Goal: Information Seeking & Learning: Learn about a topic

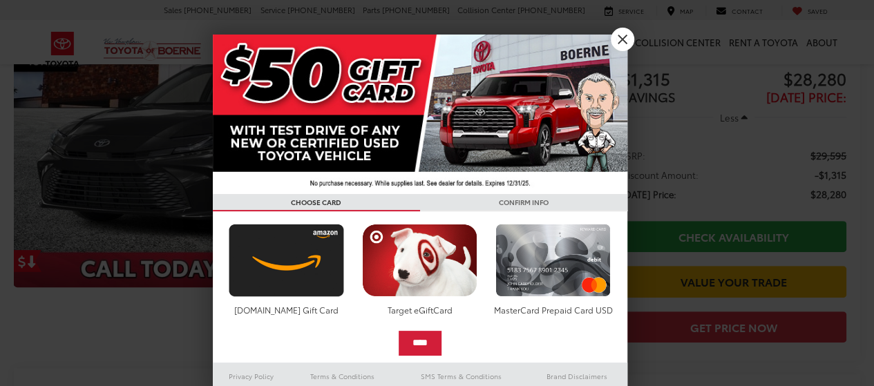
scroll to position [123, 0]
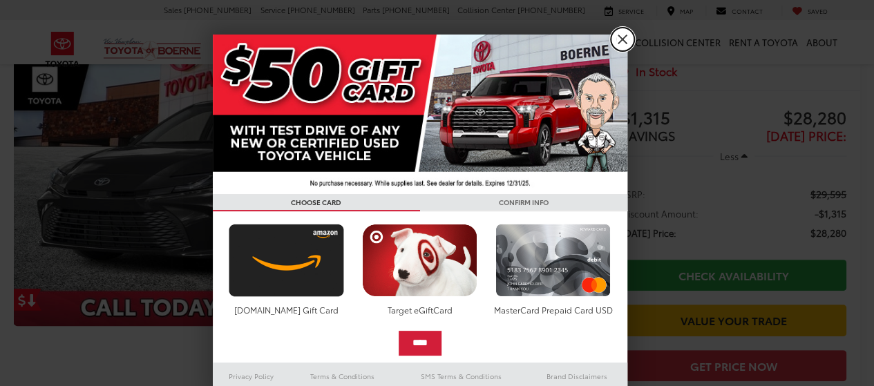
click at [618, 38] on link "X" at bounding box center [622, 39] width 23 height 23
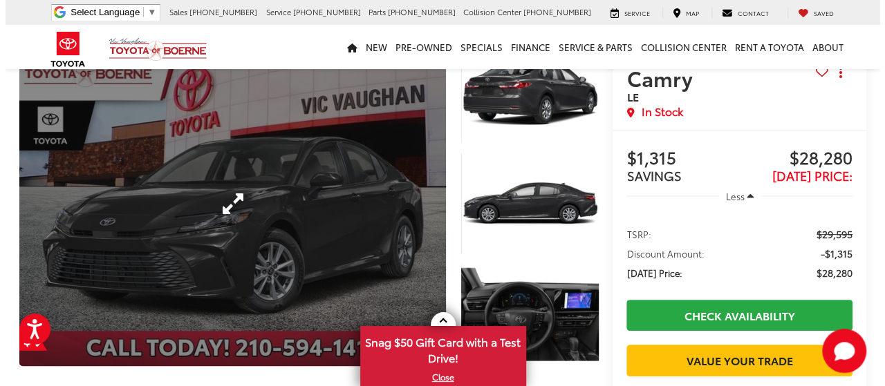
scroll to position [84, 0]
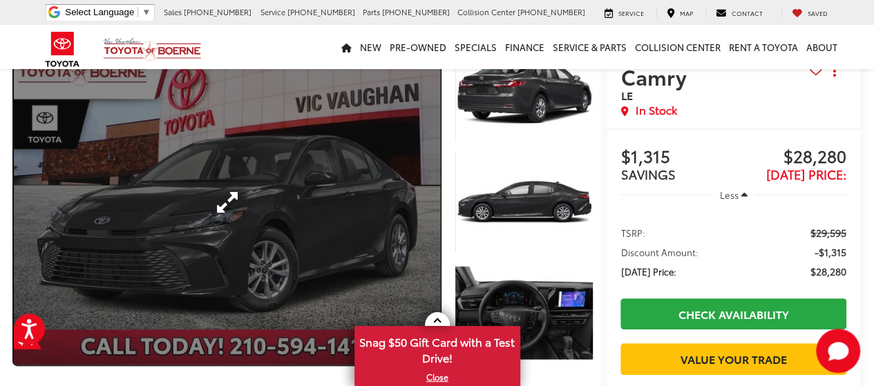
click at [245, 215] on link "Expand Photo 0" at bounding box center [227, 202] width 426 height 325
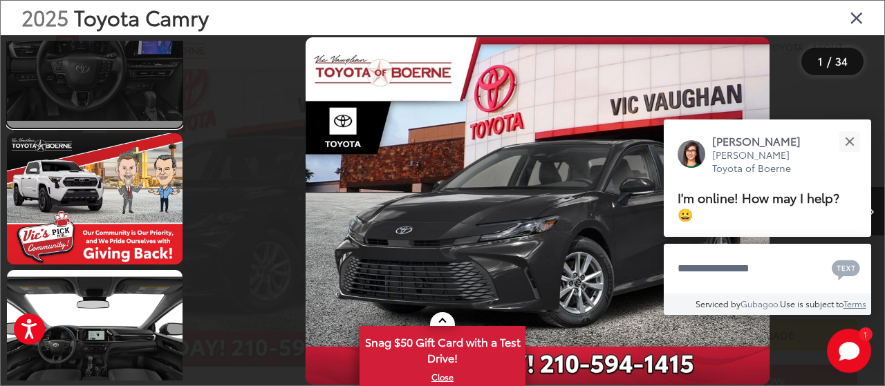
click at [110, 86] on link at bounding box center [95, 62] width 176 height 131
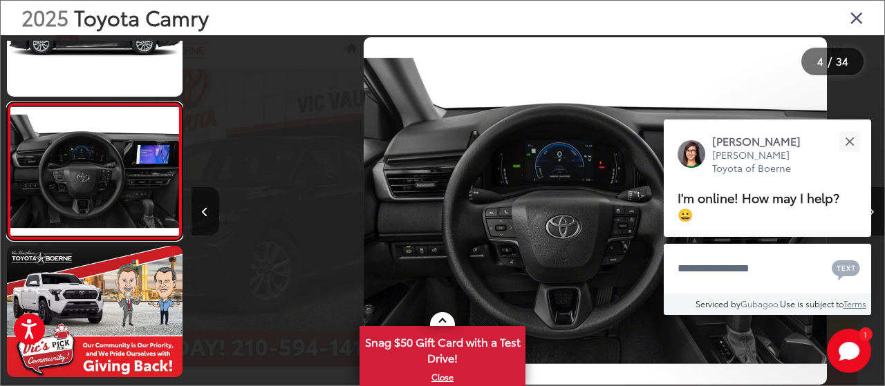
scroll to position [0, 2079]
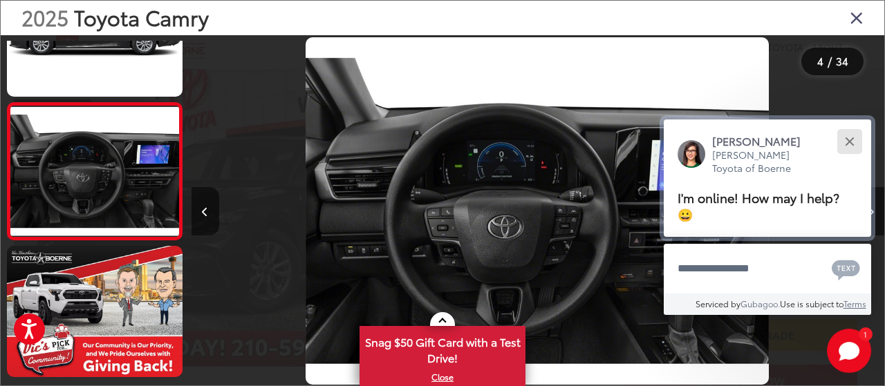
click at [848, 143] on div "Close" at bounding box center [849, 141] width 9 height 9
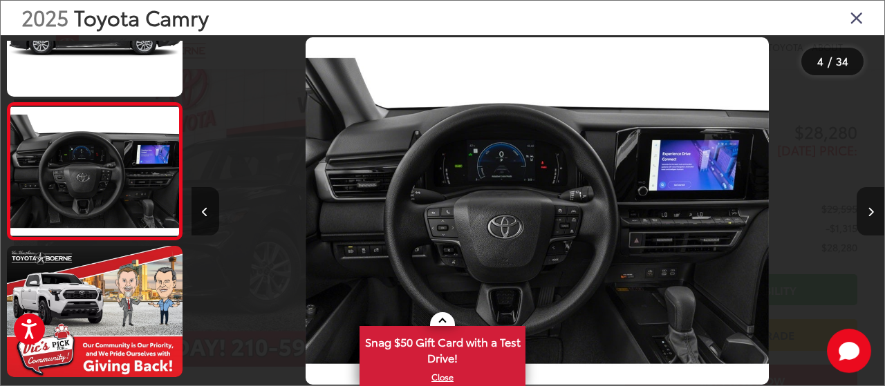
click at [868, 223] on button "Next image" at bounding box center [870, 211] width 28 height 48
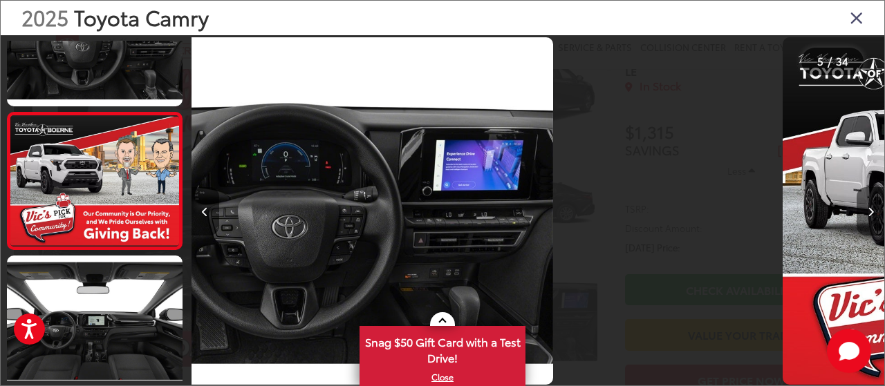
scroll to position [487, 0]
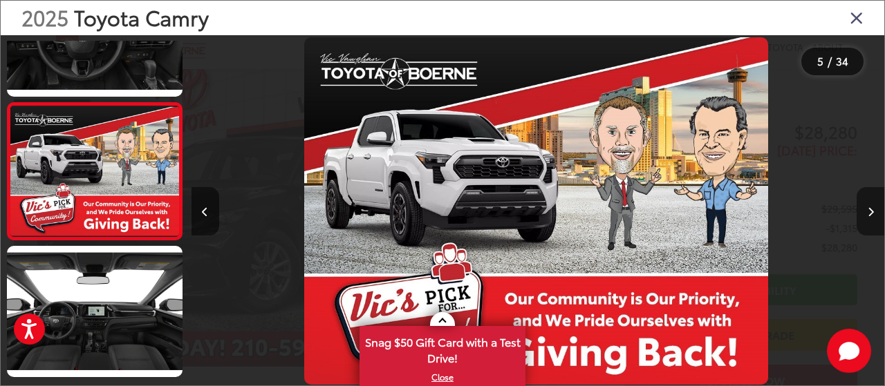
click at [868, 223] on button "Next image" at bounding box center [870, 211] width 28 height 48
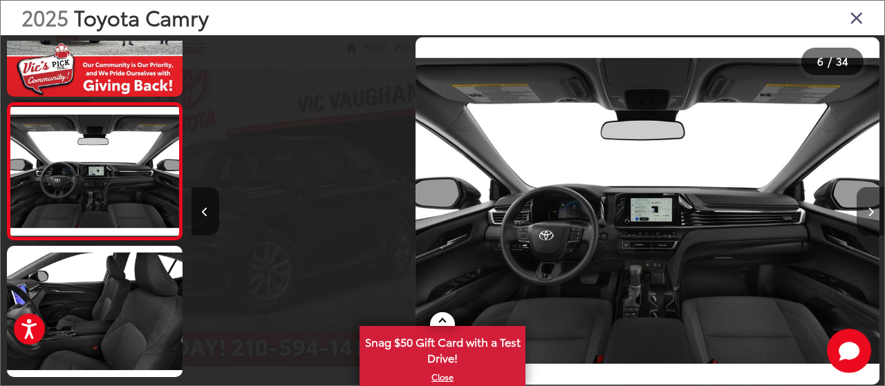
scroll to position [0, 3465]
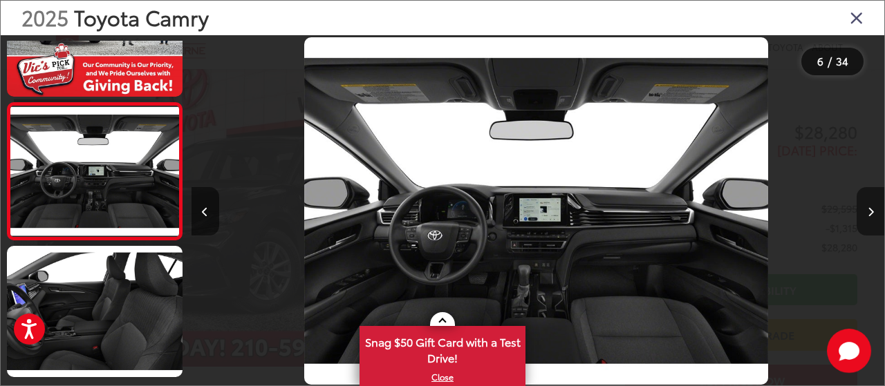
click at [868, 223] on button "Next image" at bounding box center [870, 211] width 28 height 48
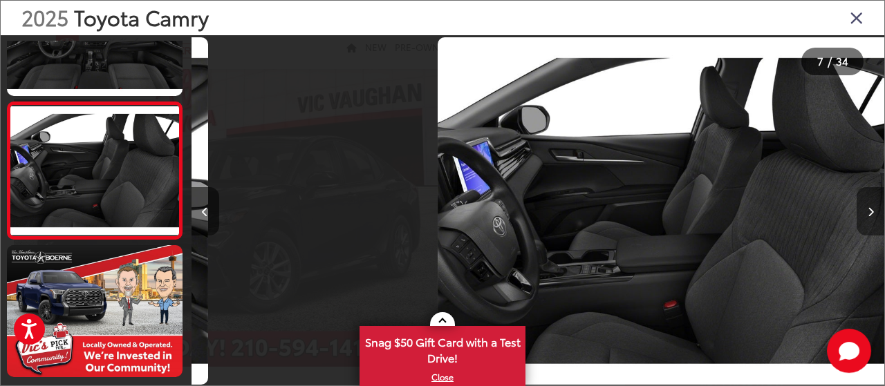
scroll to position [0, 4158]
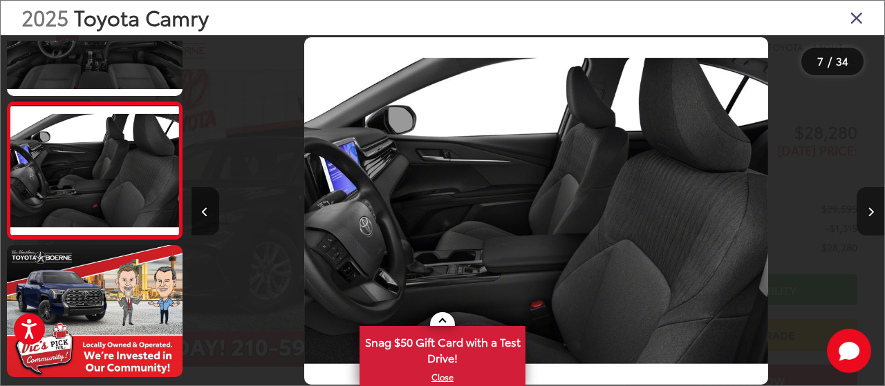
click at [868, 223] on button "Next image" at bounding box center [870, 211] width 28 height 48
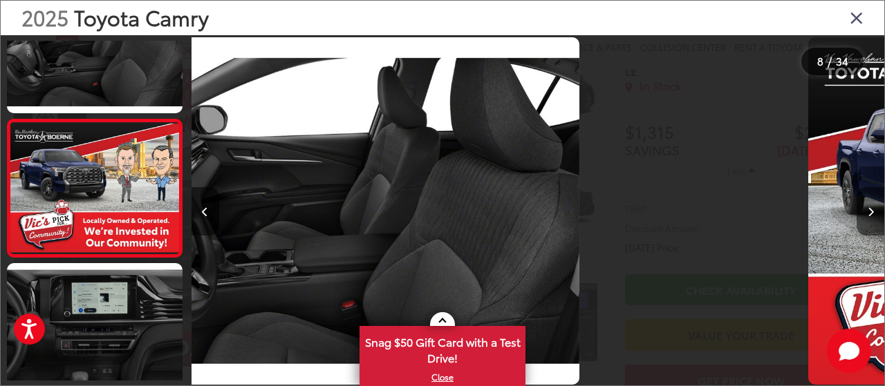
scroll to position [898, 0]
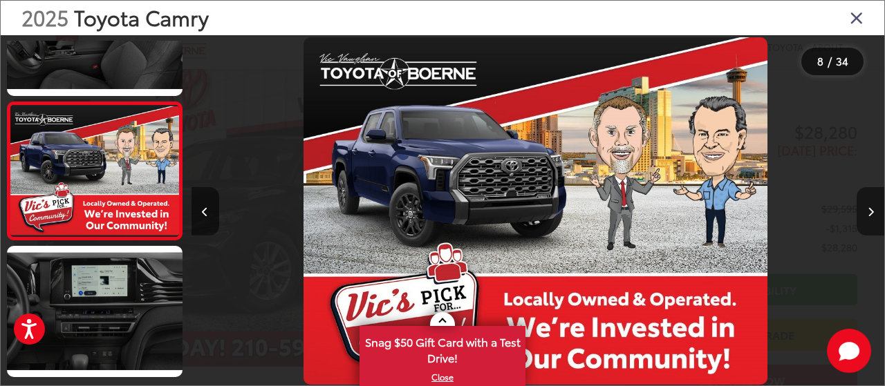
click at [868, 223] on button "Next image" at bounding box center [870, 211] width 28 height 48
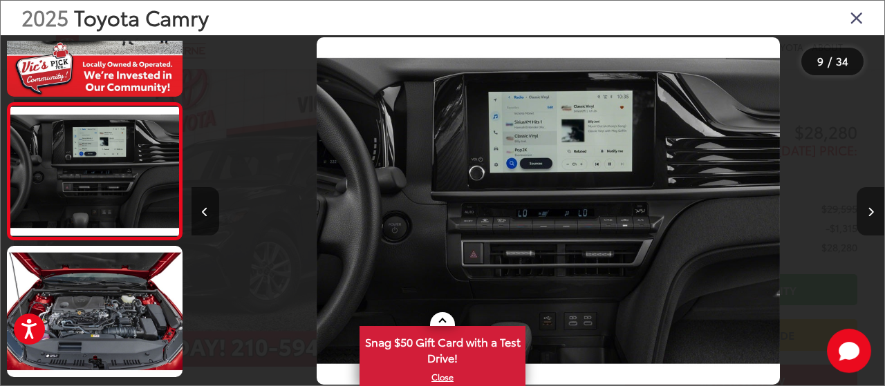
scroll to position [0, 5545]
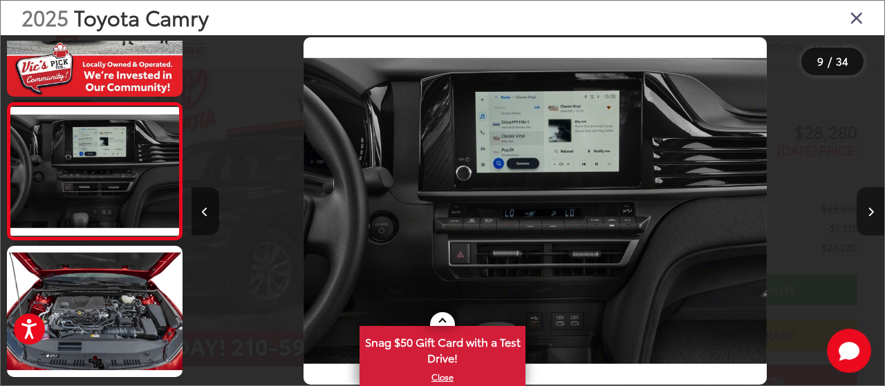
click at [868, 223] on button "Next image" at bounding box center [870, 211] width 28 height 48
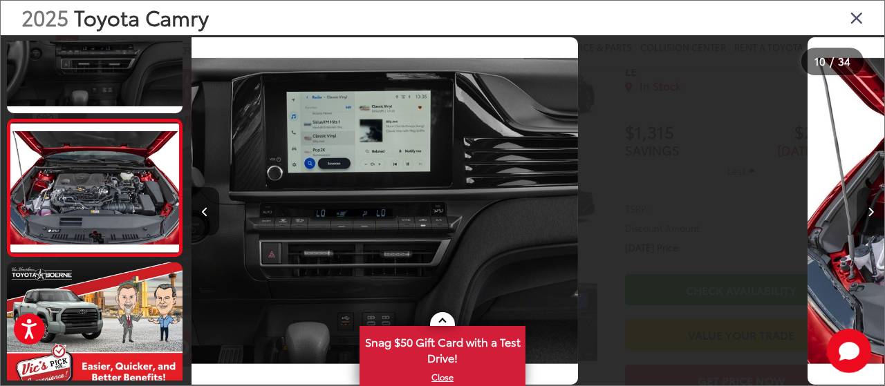
scroll to position [0, 0]
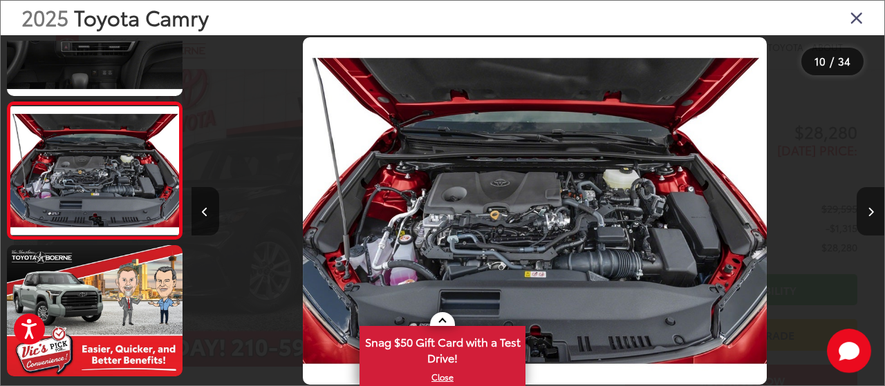
click at [868, 223] on button "Next image" at bounding box center [870, 211] width 28 height 48
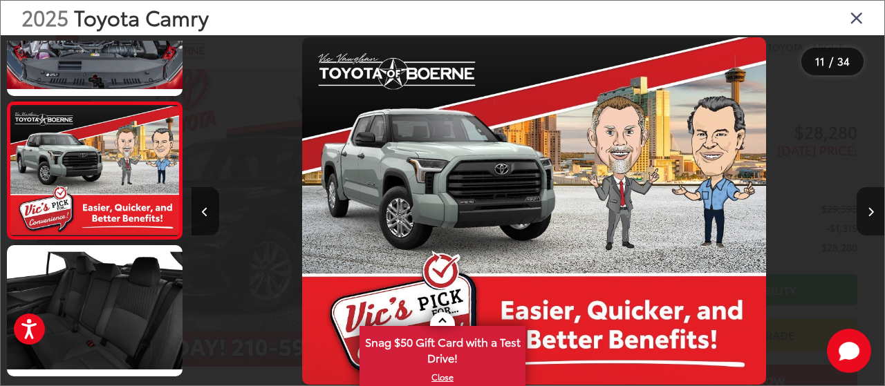
click at [868, 223] on button "Next image" at bounding box center [870, 211] width 28 height 48
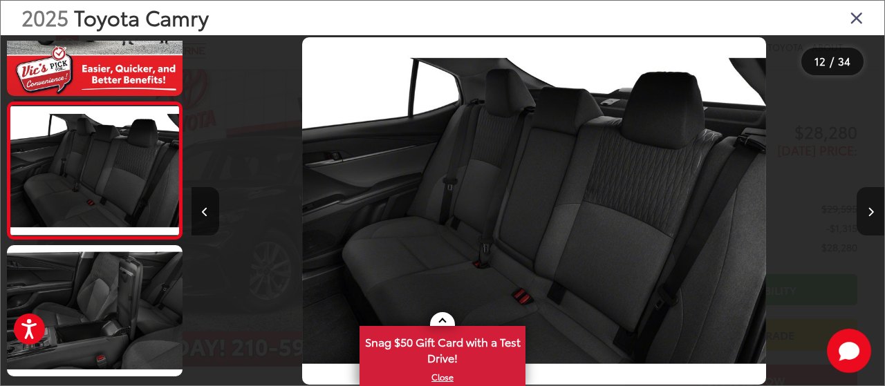
click at [868, 223] on button "Next image" at bounding box center [870, 211] width 28 height 48
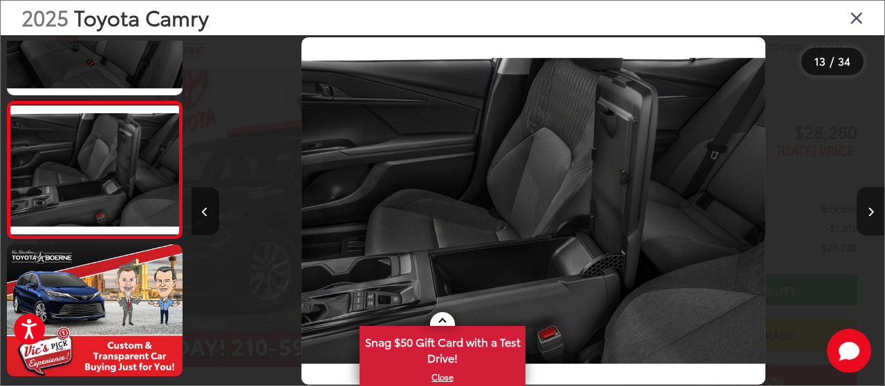
click at [868, 223] on button "Next image" at bounding box center [870, 211] width 28 height 48
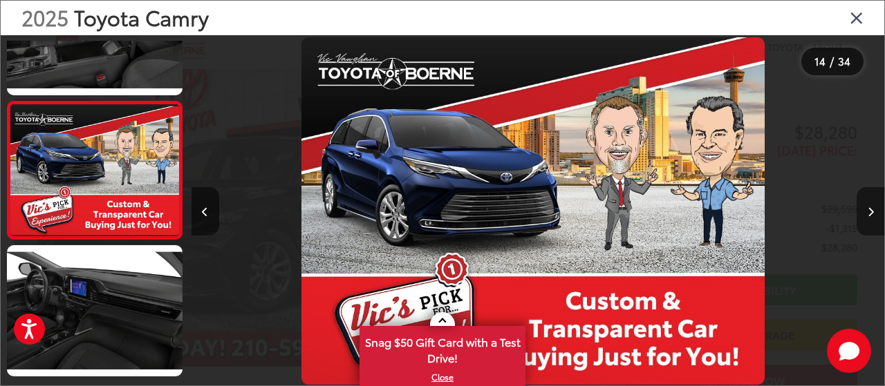
click at [868, 223] on button "Next image" at bounding box center [870, 211] width 28 height 48
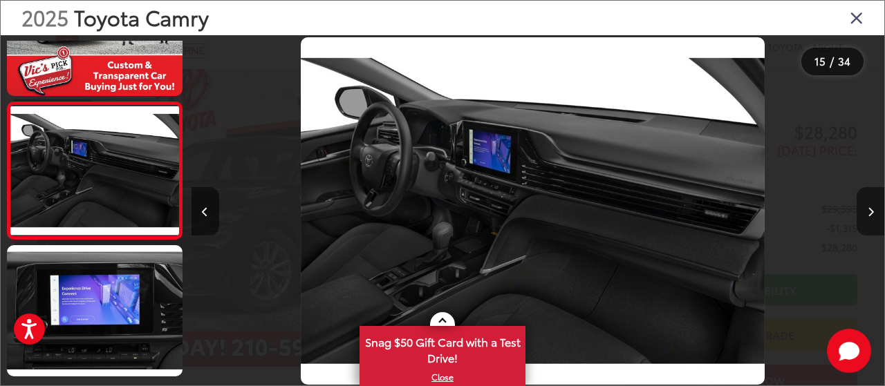
click at [868, 223] on button "Next image" at bounding box center [870, 211] width 28 height 48
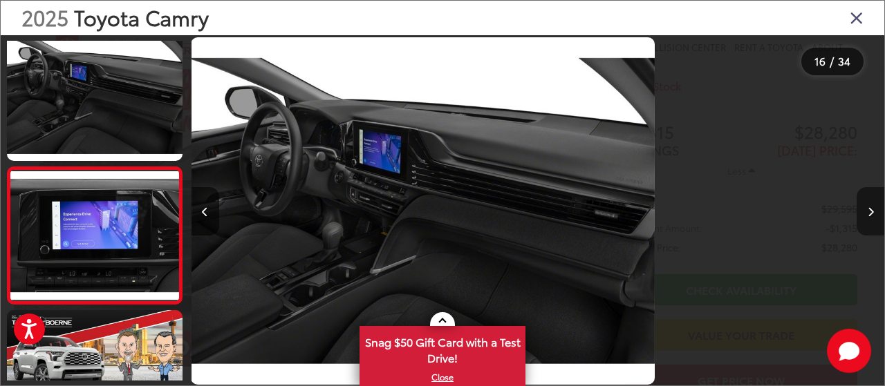
click at [868, 223] on button "Next image" at bounding box center [870, 211] width 28 height 48
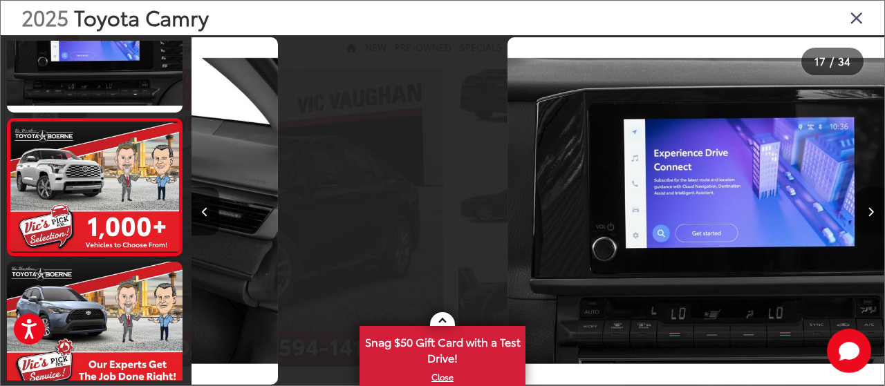
click at [868, 223] on button "Next image" at bounding box center [870, 211] width 28 height 48
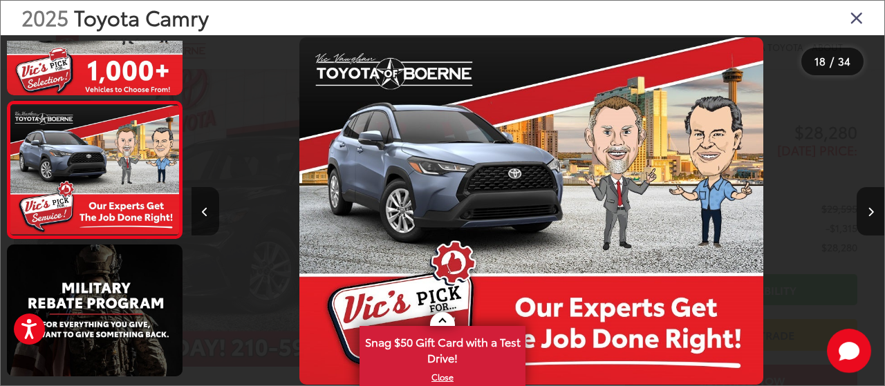
click at [856, 21] on icon "Close gallery" at bounding box center [856, 17] width 14 height 18
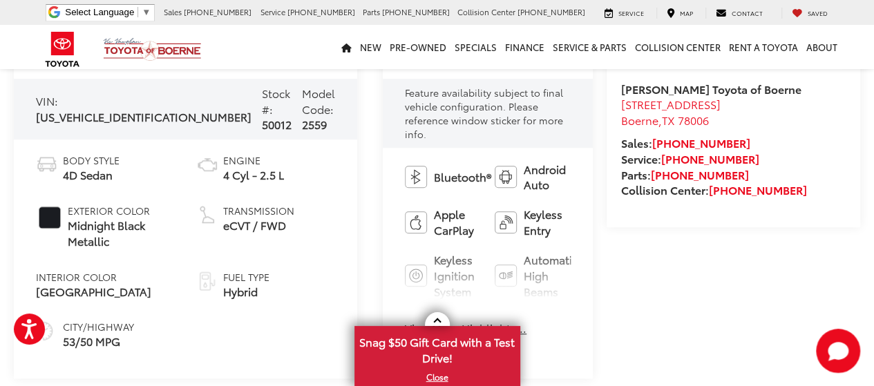
click at [405, 321] on button "View More Highlights..." at bounding box center [466, 329] width 122 height 16
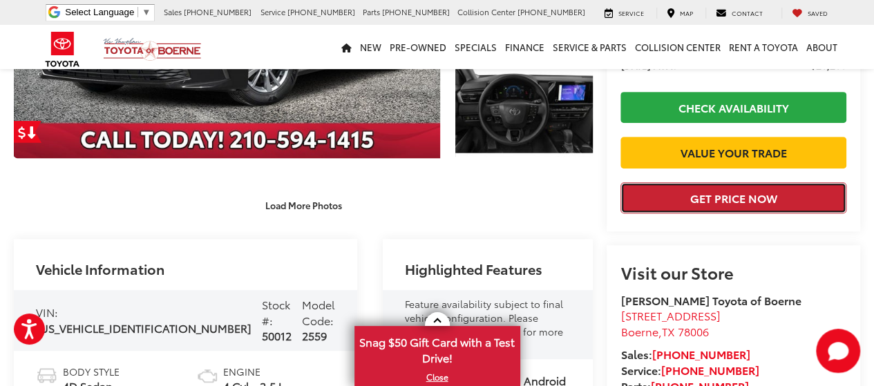
click at [676, 214] on button "Get Price Now" at bounding box center [734, 197] width 226 height 31
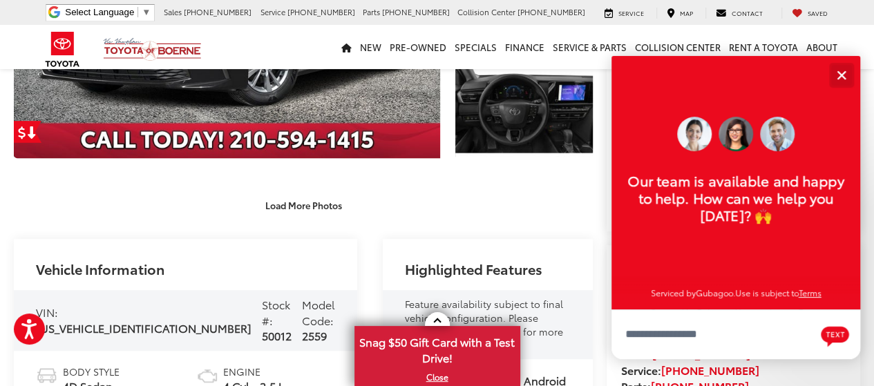
click at [842, 76] on div "Close" at bounding box center [841, 74] width 9 height 9
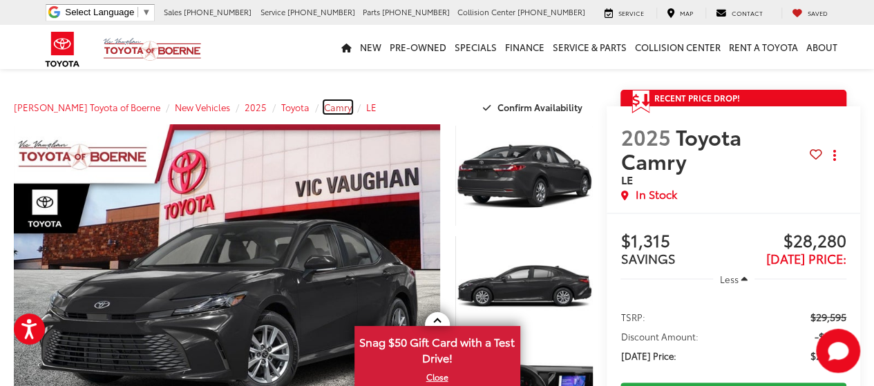
click at [324, 113] on span "Camry" at bounding box center [338, 107] width 28 height 12
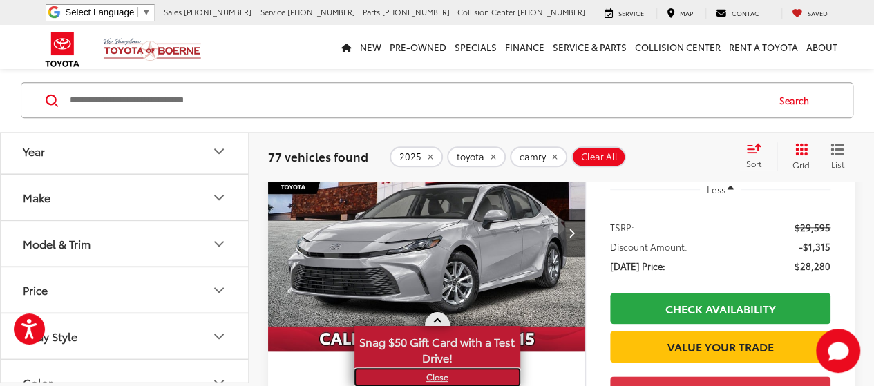
click at [431, 379] on link "X" at bounding box center [437, 377] width 163 height 15
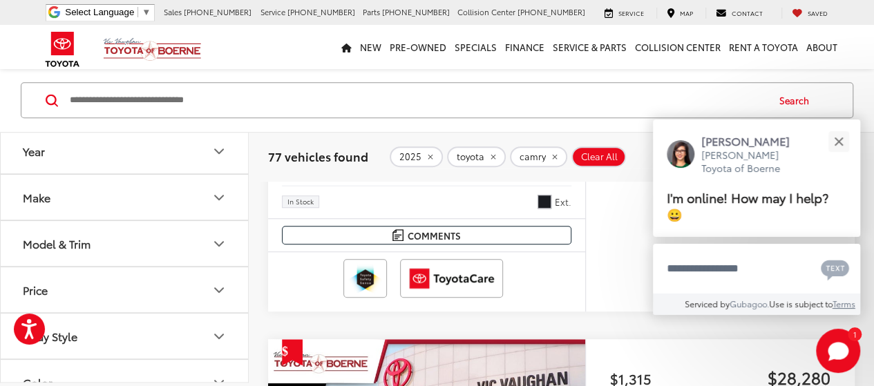
scroll to position [467, 0]
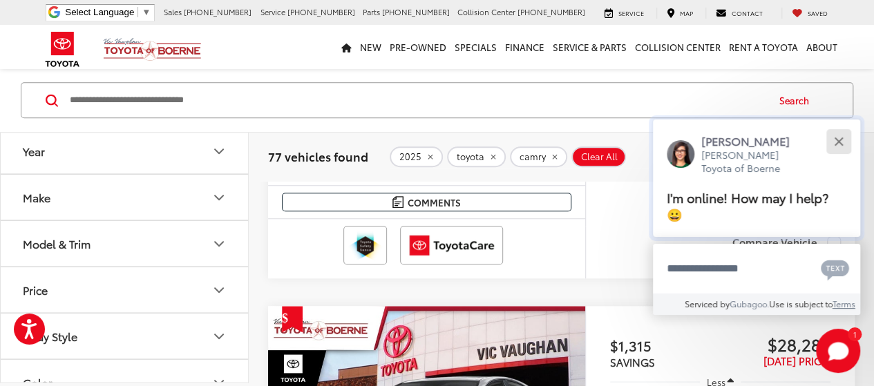
click at [840, 140] on div "Close" at bounding box center [838, 141] width 9 height 9
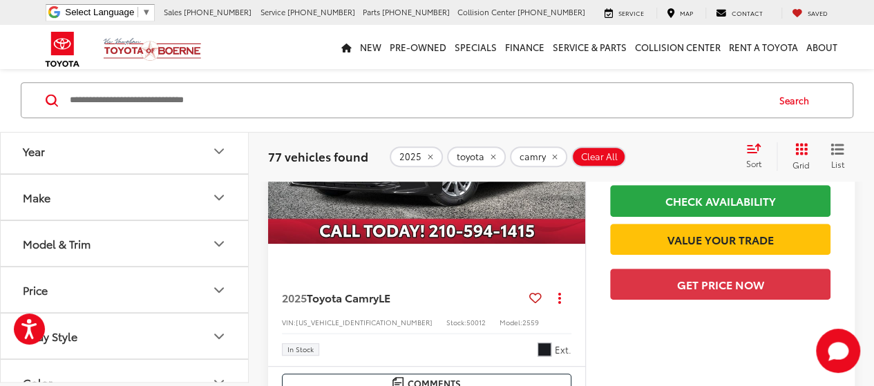
scroll to position [285, 0]
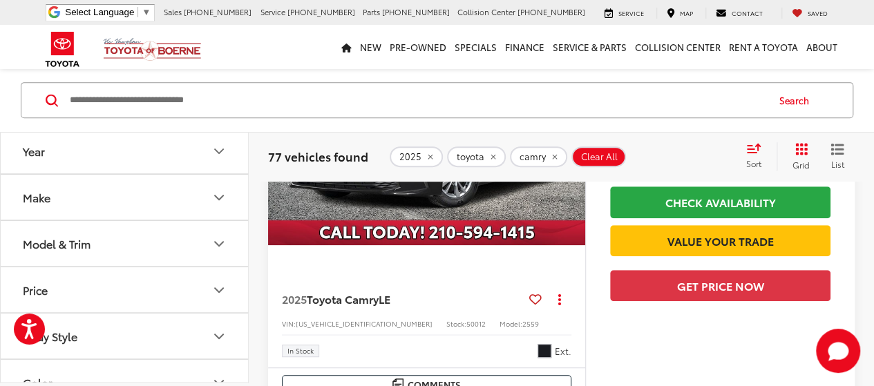
click at [227, 251] on button "Model & Trim" at bounding box center [125, 244] width 249 height 45
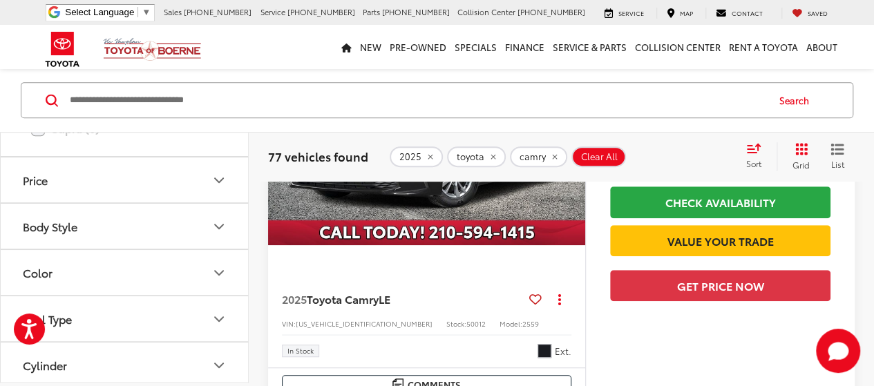
scroll to position [755, 0]
click at [224, 235] on button "Body Style" at bounding box center [125, 226] width 249 height 45
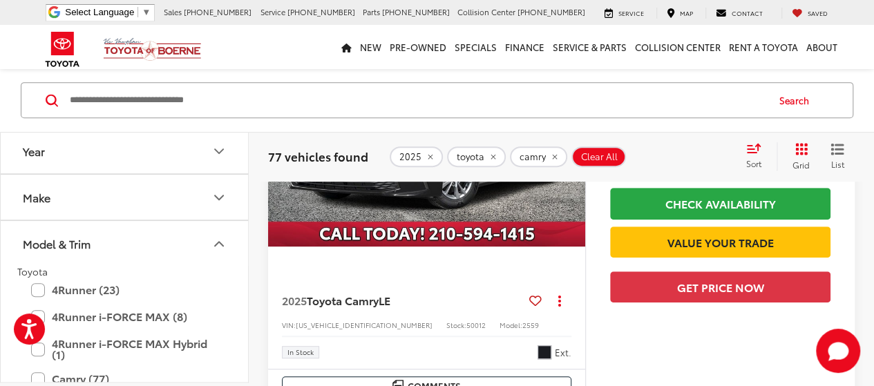
scroll to position [282, 0]
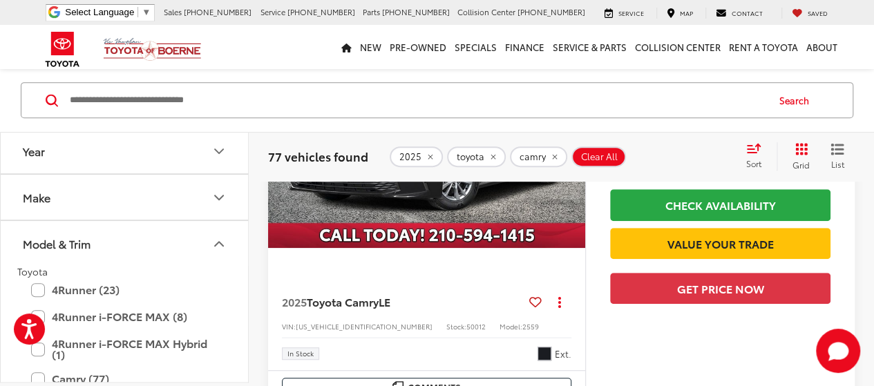
click at [210, 194] on button "Make" at bounding box center [125, 198] width 249 height 45
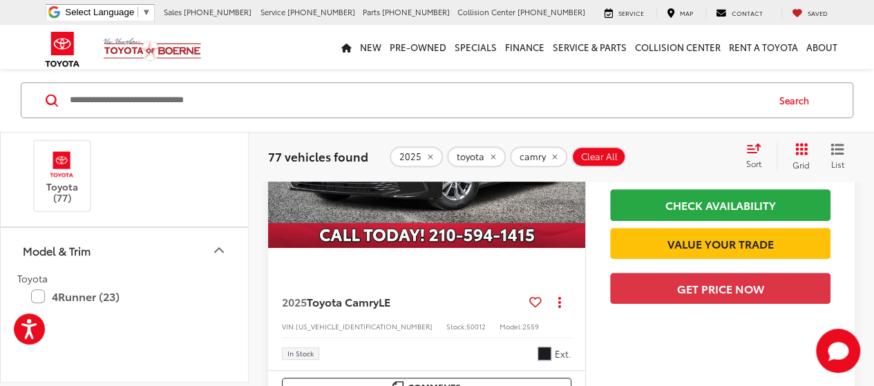
scroll to position [0, 0]
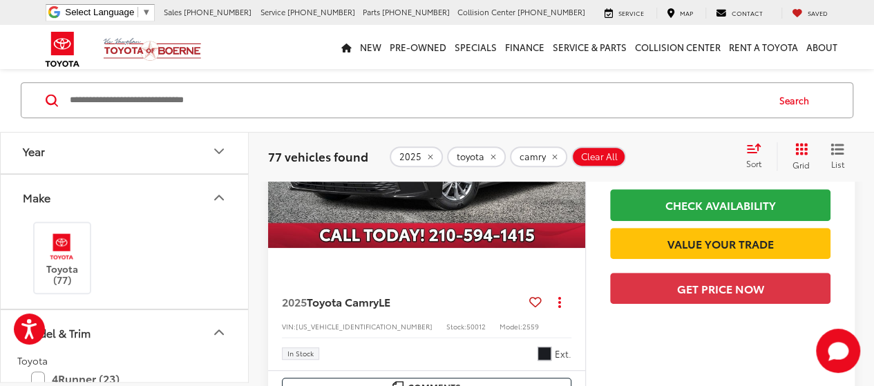
click at [220, 196] on icon "Make" at bounding box center [219, 198] width 8 height 4
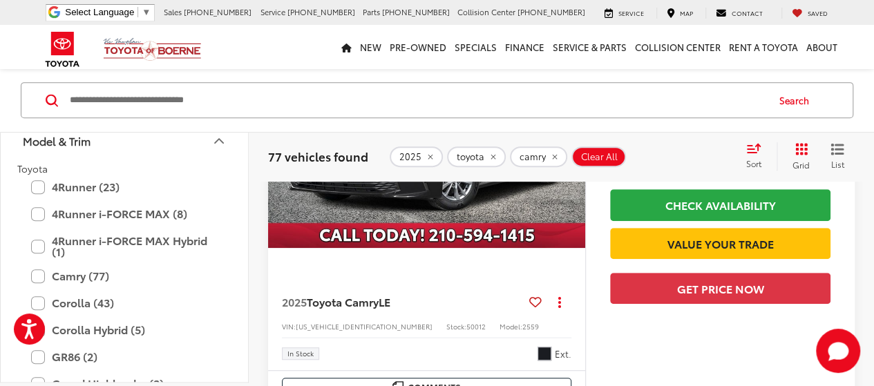
scroll to position [162, 0]
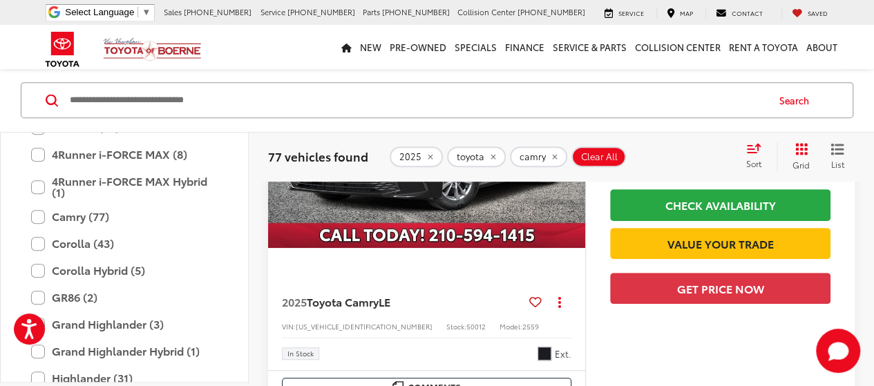
click at [207, 104] on input "Search by Make, Model, or Keyword" at bounding box center [417, 100] width 698 height 33
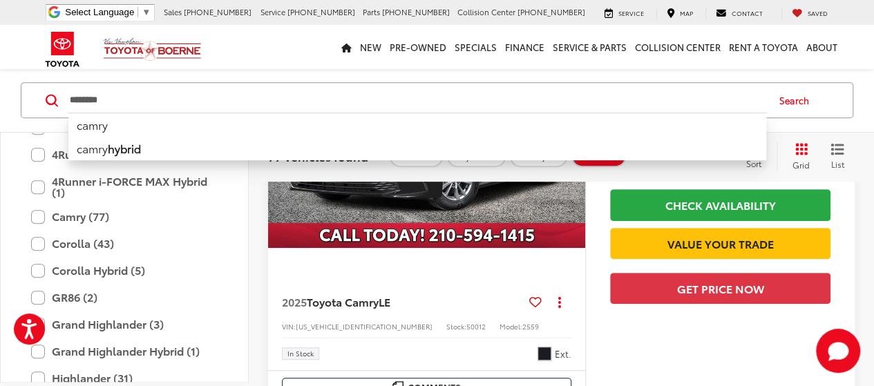
type input "********"
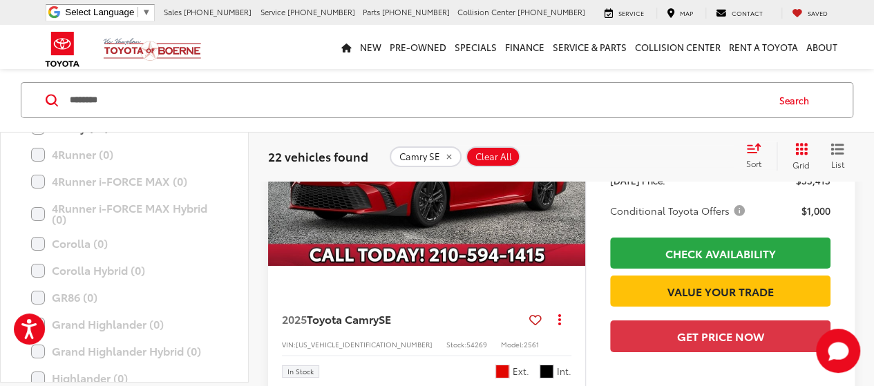
scroll to position [1913, 0]
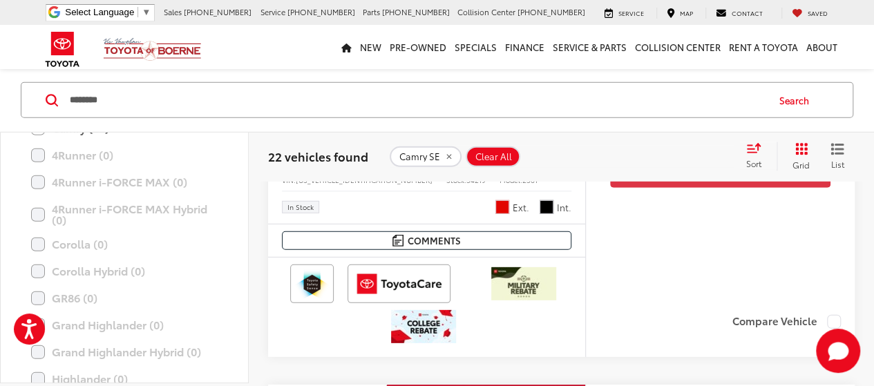
click at [446, 159] on icon "remove Camry%20SE" at bounding box center [448, 157] width 9 height 8
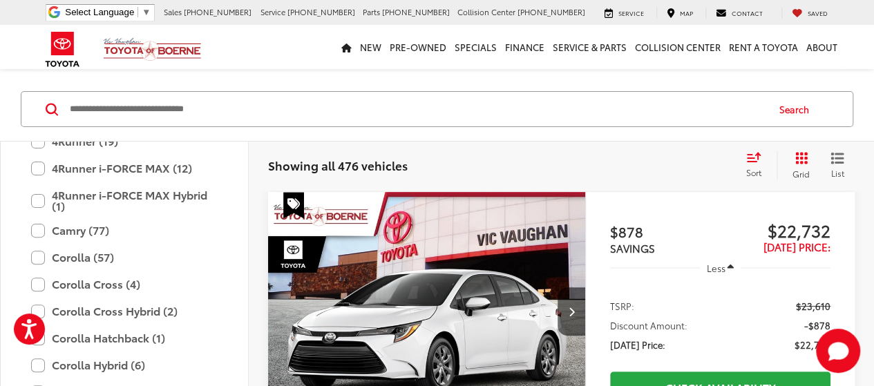
scroll to position [166, 0]
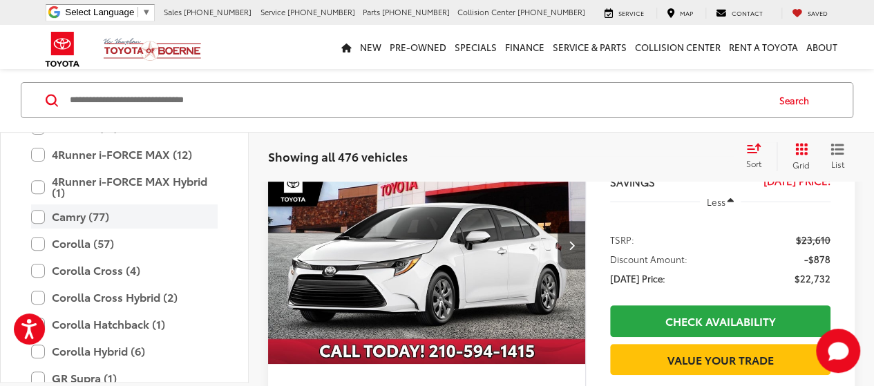
click at [44, 216] on label "Camry (77)" at bounding box center [124, 217] width 187 height 24
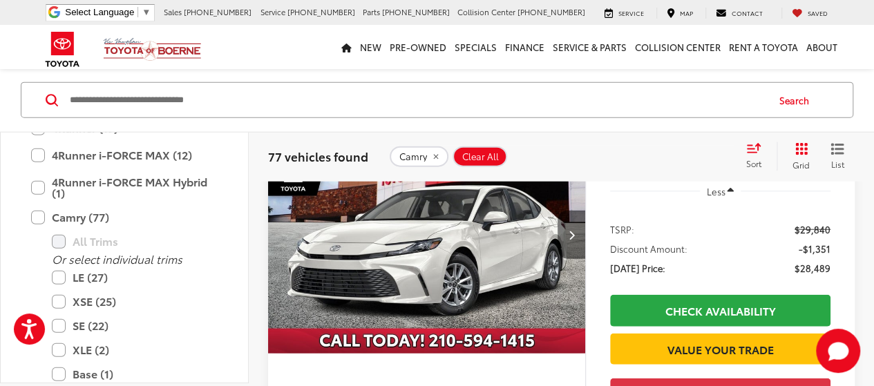
scroll to position [1620, 0]
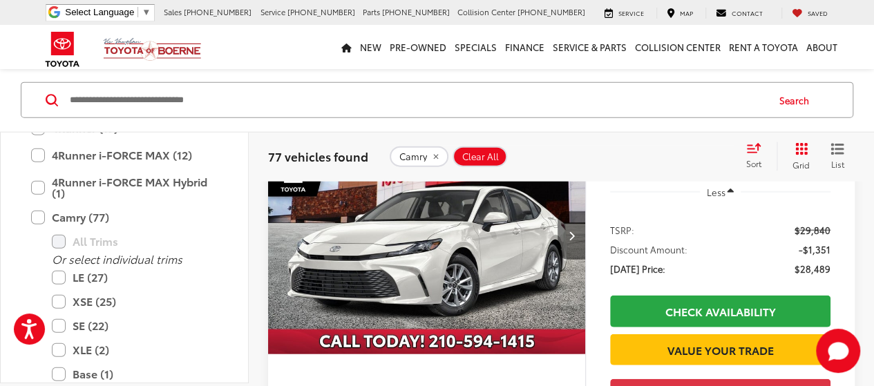
click at [569, 243] on button "Next image" at bounding box center [572, 235] width 28 height 48
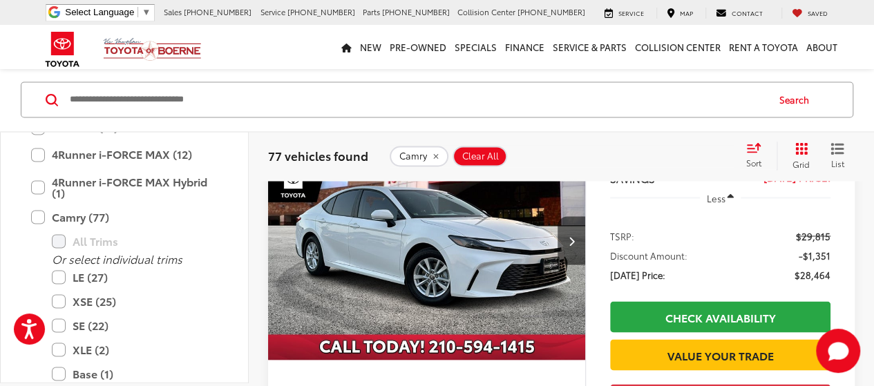
scroll to position [1131, 0]
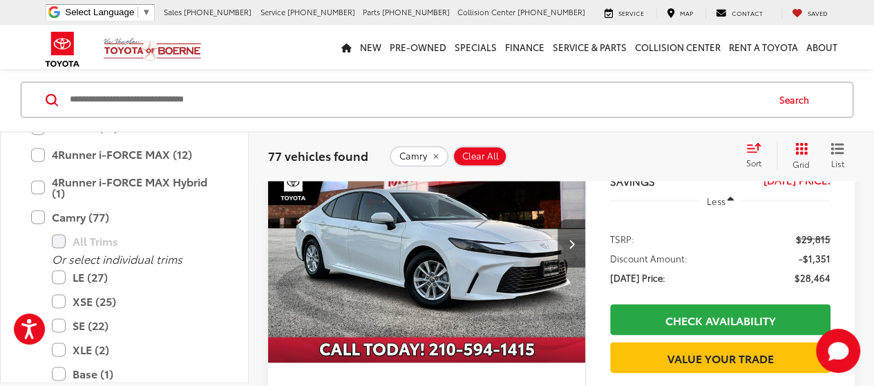
click at [569, 238] on icon "Next image" at bounding box center [571, 243] width 6 height 10
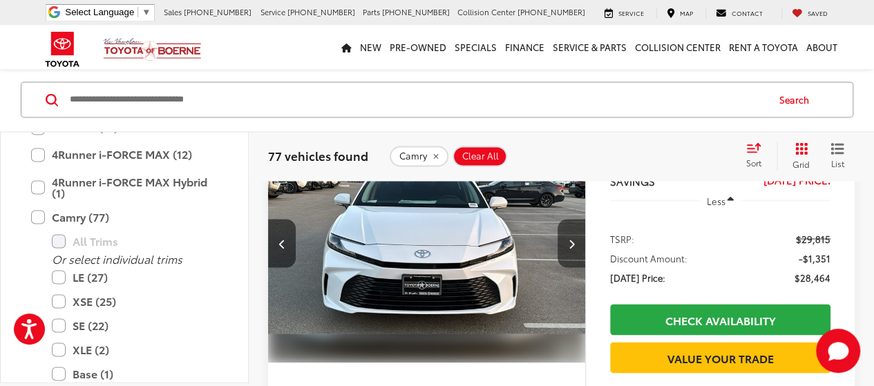
click at [569, 238] on icon "Next image" at bounding box center [571, 243] width 6 height 10
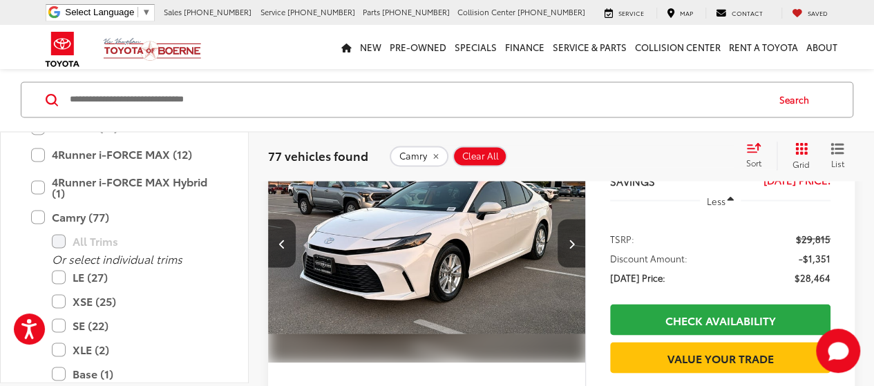
click at [569, 238] on icon "Next image" at bounding box center [571, 243] width 6 height 10
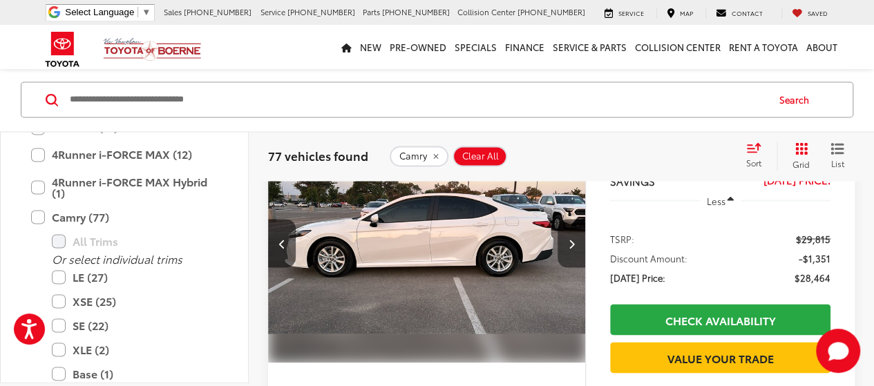
click at [569, 238] on icon "Next image" at bounding box center [571, 243] width 6 height 10
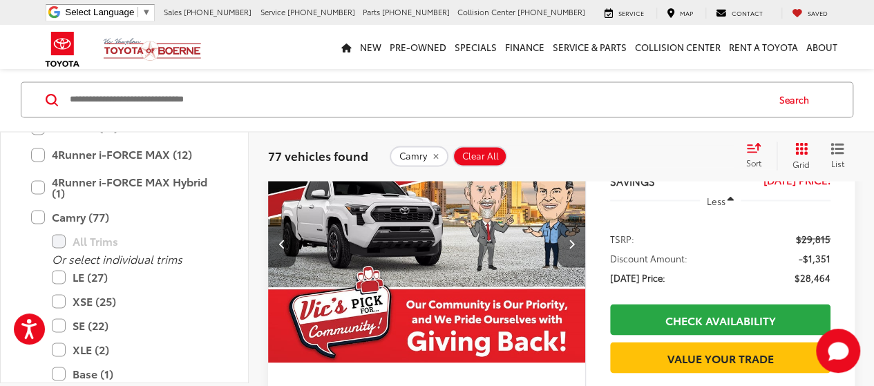
click at [569, 238] on icon "Next image" at bounding box center [571, 243] width 6 height 10
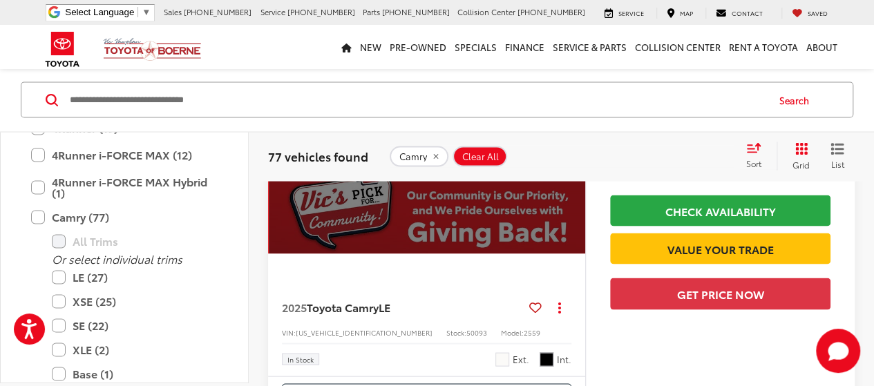
scroll to position [1238, 0]
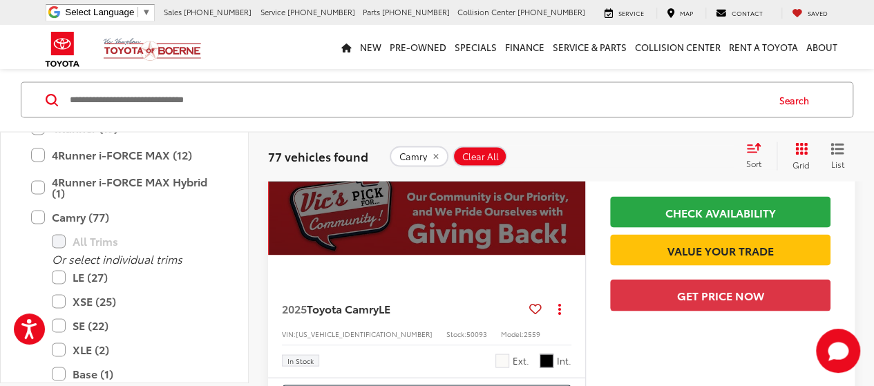
click at [426, 227] on div "View More" at bounding box center [428, 136] width 319 height 239
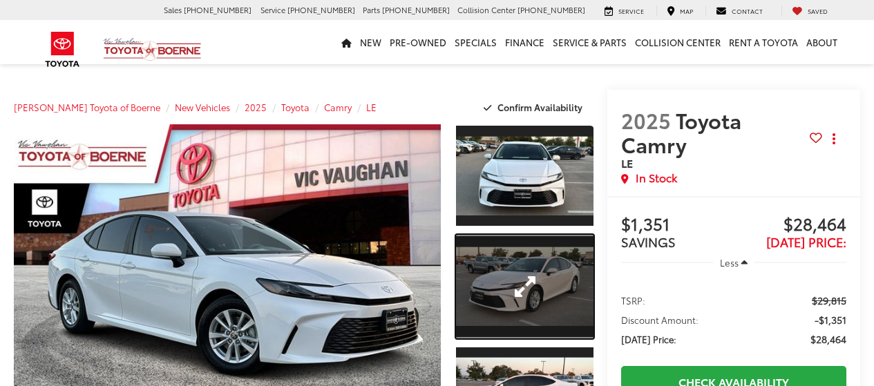
click at [475, 288] on link "Expand Photo 2" at bounding box center [525, 286] width 138 height 103
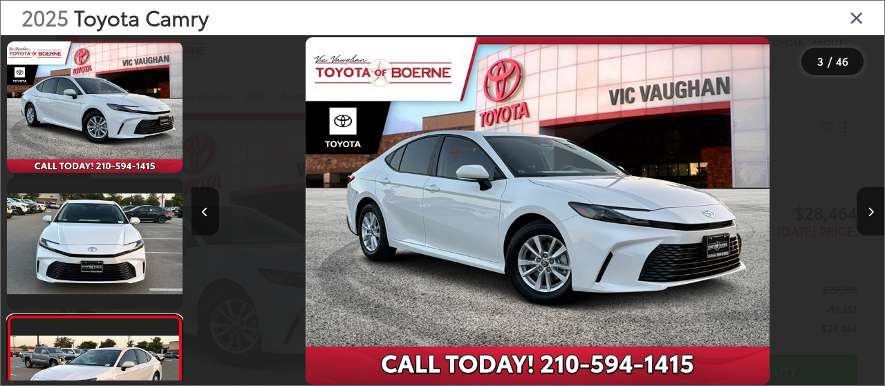
scroll to position [11, 0]
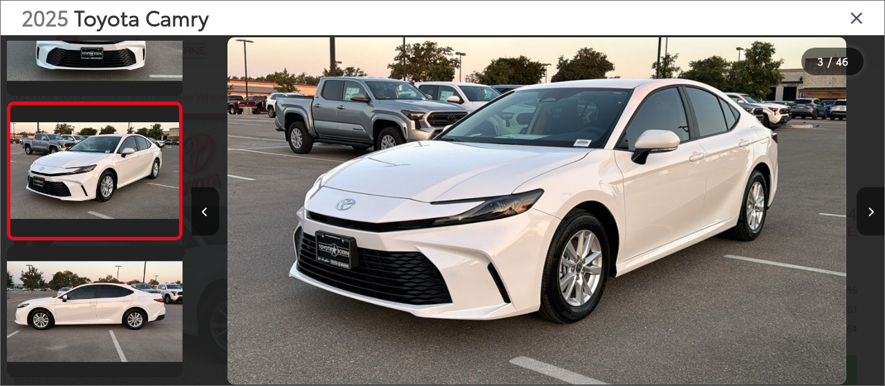
click at [874, 216] on button "Next image" at bounding box center [870, 211] width 28 height 48
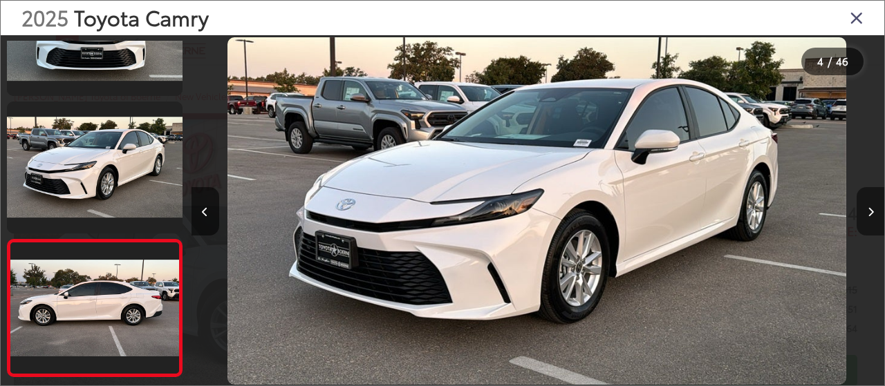
click at [874, 216] on button "Next image" at bounding box center [870, 211] width 28 height 48
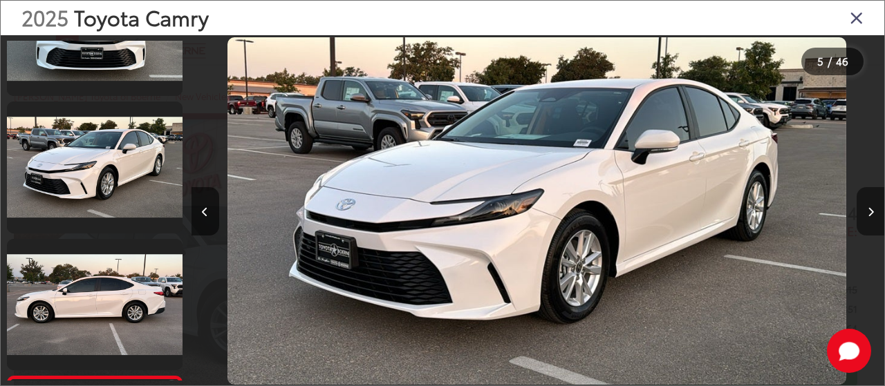
click at [874, 216] on button "Next image" at bounding box center [870, 211] width 28 height 48
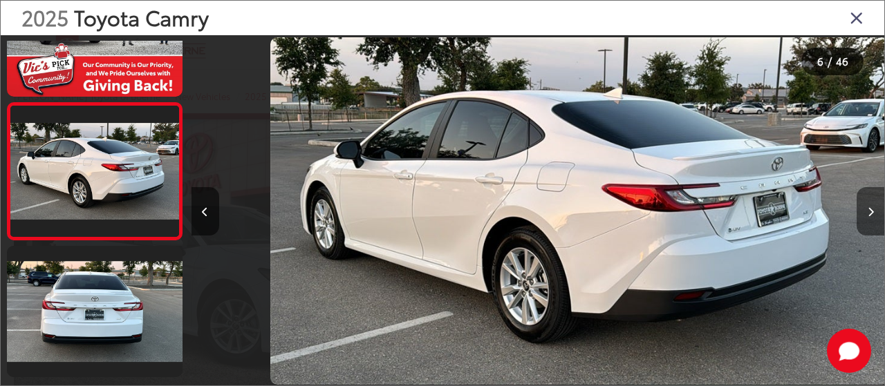
scroll to position [0, 3465]
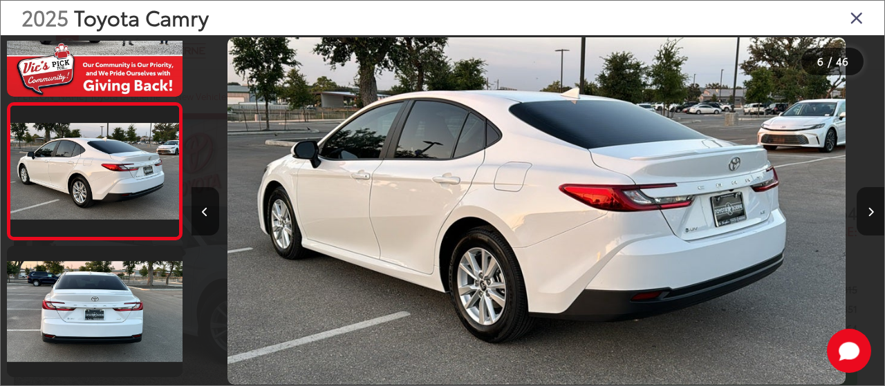
click at [874, 216] on button "Next image" at bounding box center [870, 211] width 28 height 48
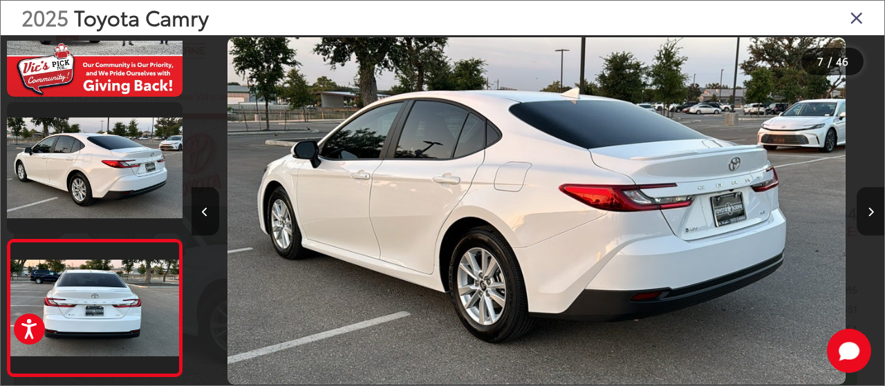
scroll to position [0, 3831]
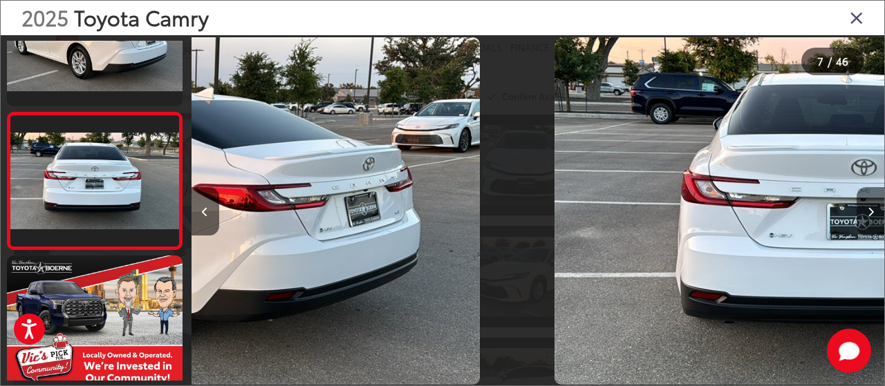
click at [874, 216] on button "Next image" at bounding box center [870, 211] width 28 height 48
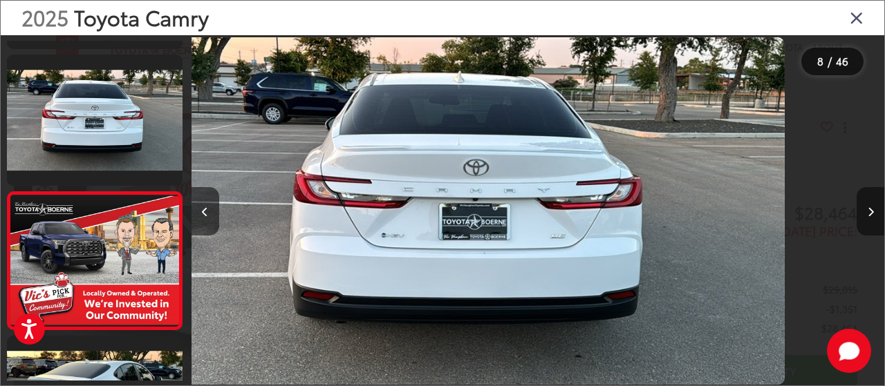
scroll to position [898, 0]
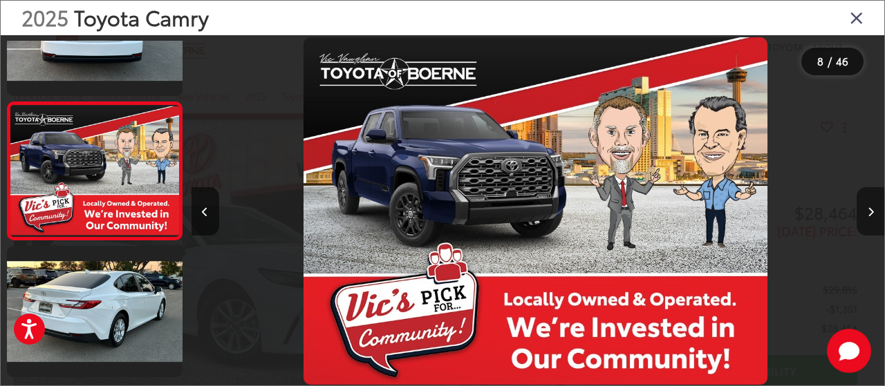
click at [874, 216] on button "Next image" at bounding box center [870, 211] width 28 height 48
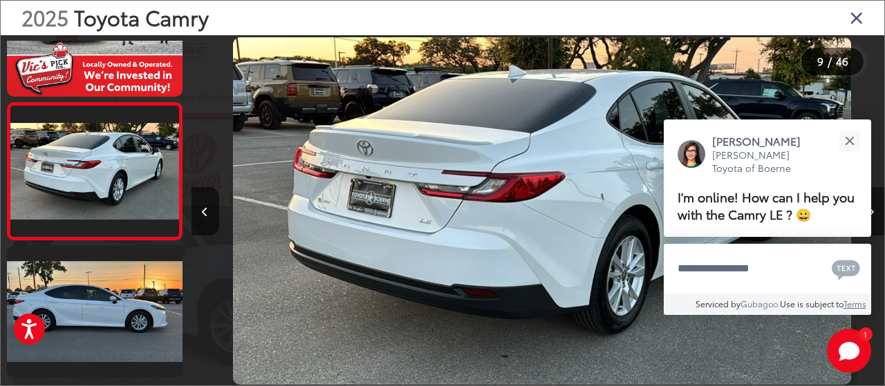
scroll to position [0, 5545]
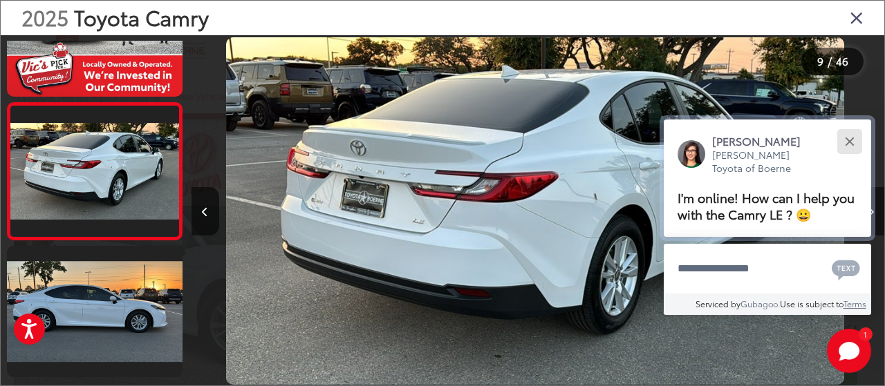
click at [850, 140] on div "Close" at bounding box center [849, 141] width 9 height 9
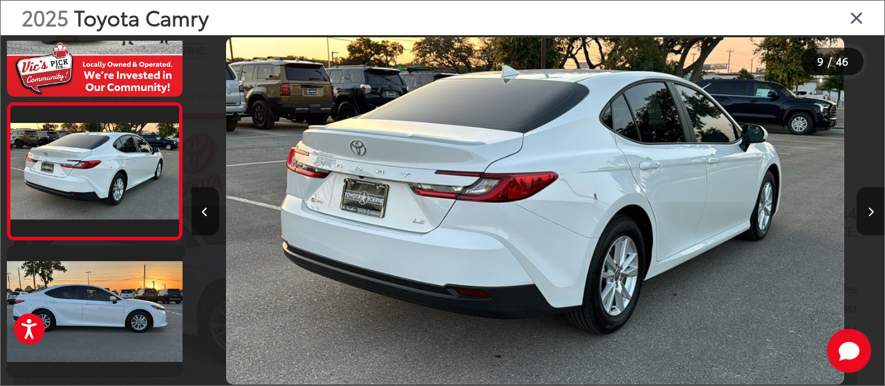
click at [868, 211] on icon "Next image" at bounding box center [870, 212] width 6 height 10
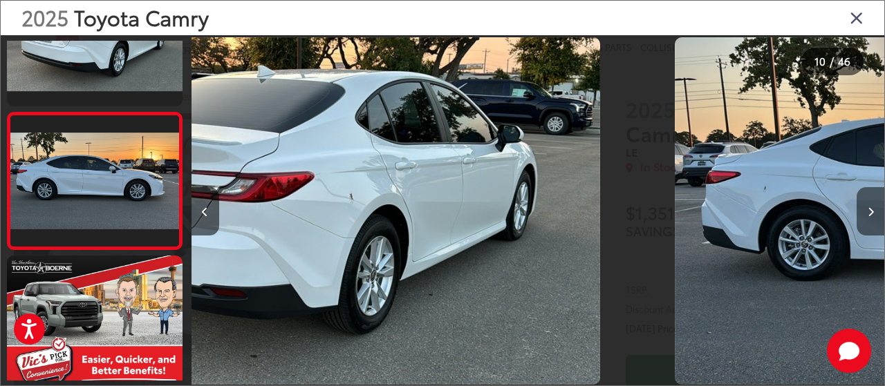
scroll to position [1173, 0]
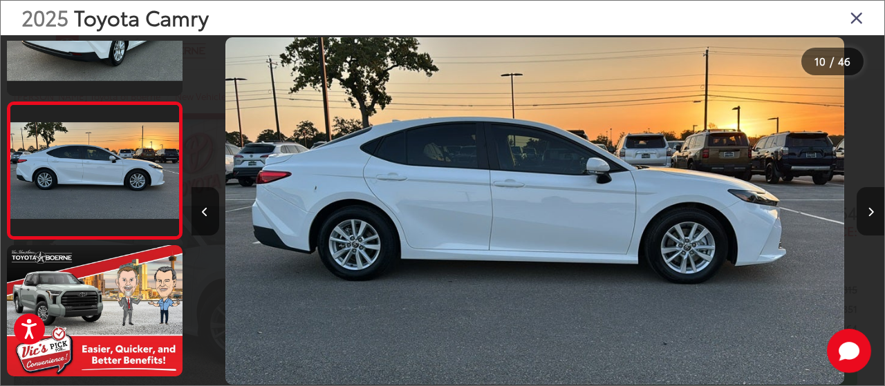
click at [868, 211] on icon "Next image" at bounding box center [870, 212] width 6 height 10
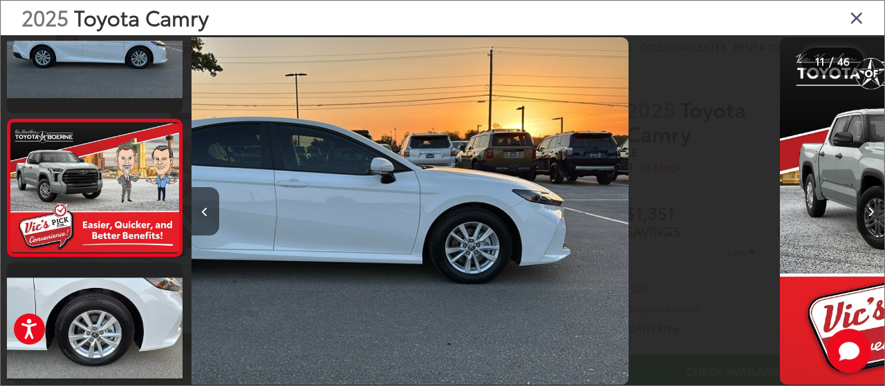
scroll to position [1310, 0]
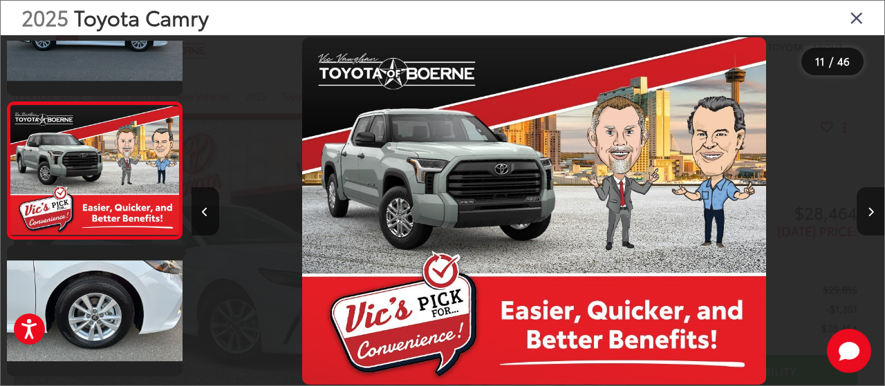
click at [868, 211] on icon "Next image" at bounding box center [870, 212] width 6 height 10
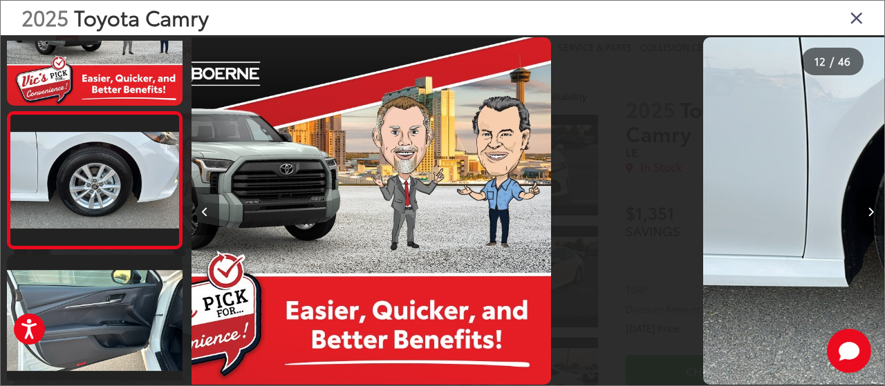
scroll to position [1446, 0]
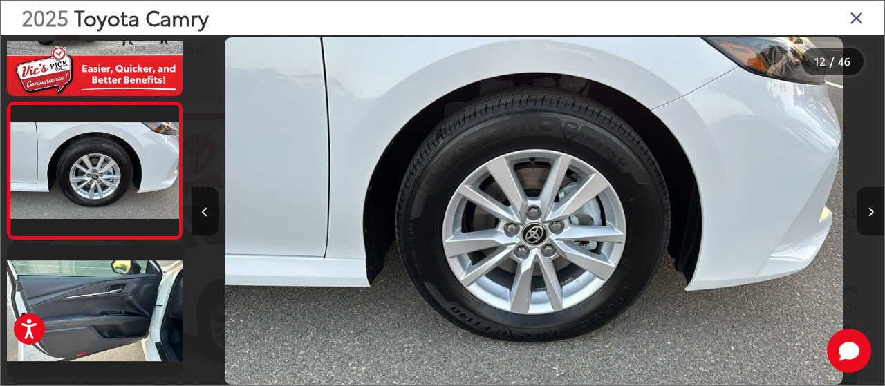
click at [868, 211] on icon "Next image" at bounding box center [870, 212] width 6 height 10
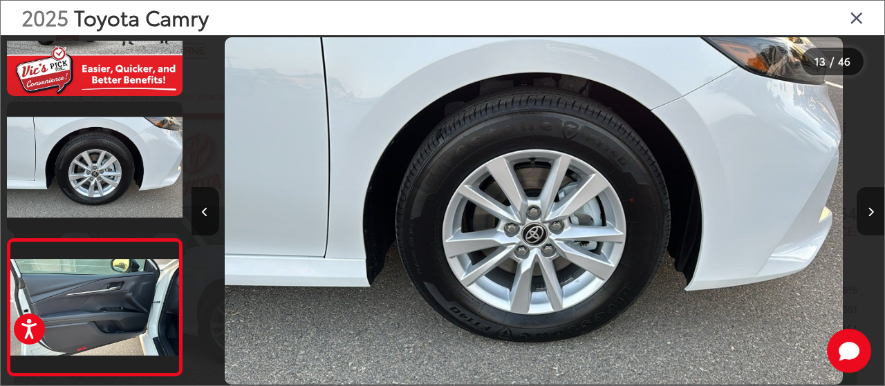
scroll to position [0, 0]
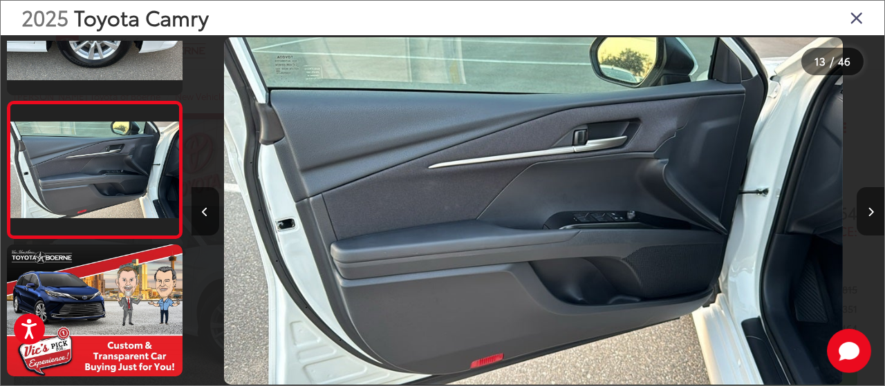
click at [868, 211] on icon "Next image" at bounding box center [870, 212] width 6 height 10
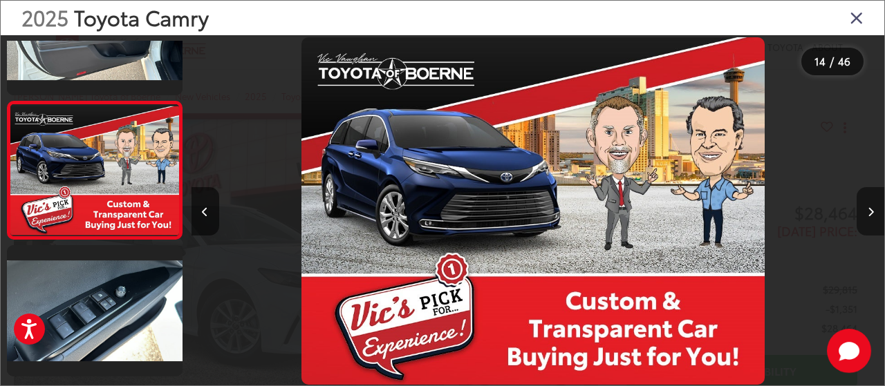
click at [868, 211] on icon "Next image" at bounding box center [870, 212] width 6 height 10
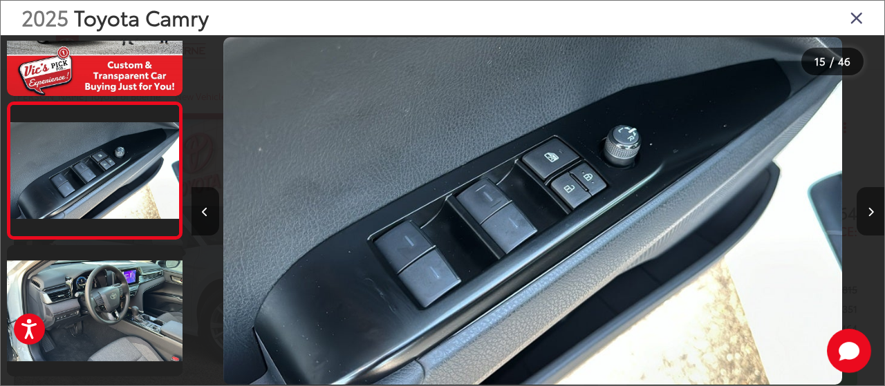
click at [868, 211] on icon "Next image" at bounding box center [870, 212] width 6 height 10
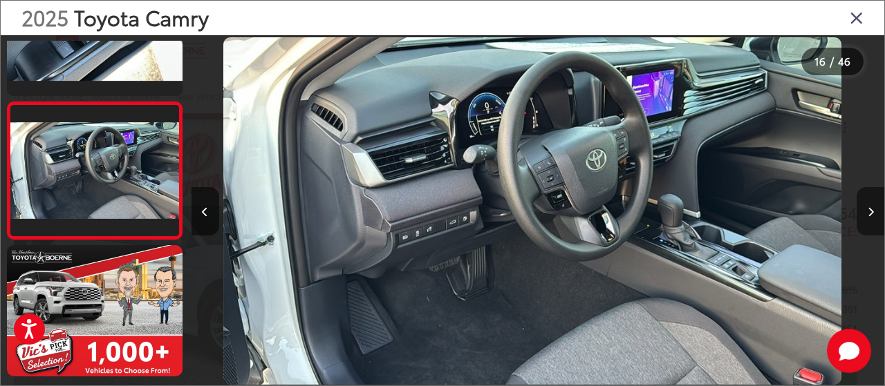
click at [868, 211] on icon "Next image" at bounding box center [870, 212] width 6 height 10
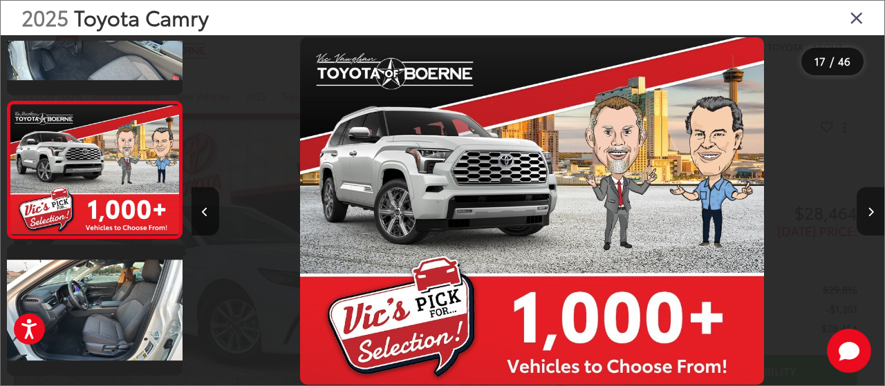
click at [868, 211] on icon "Next image" at bounding box center [870, 212] width 6 height 10
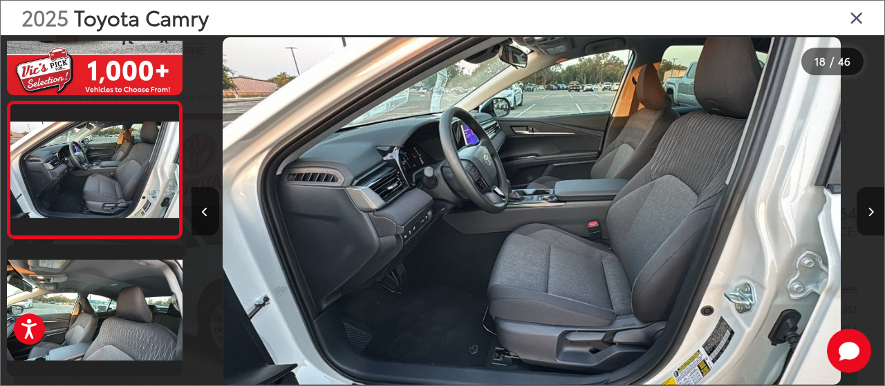
click at [868, 211] on icon "Next image" at bounding box center [870, 212] width 6 height 10
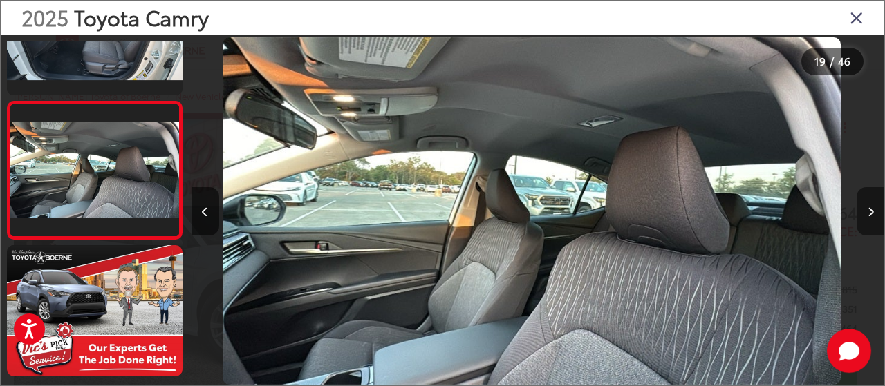
click at [868, 211] on icon "Next image" at bounding box center [870, 212] width 6 height 10
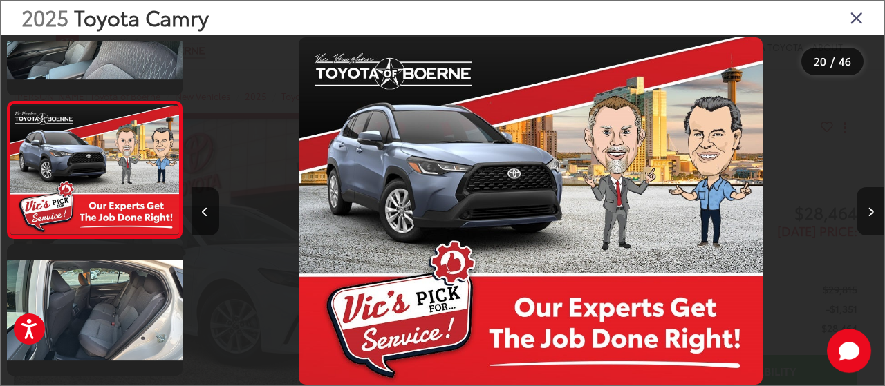
click at [868, 211] on icon "Next image" at bounding box center [870, 212] width 6 height 10
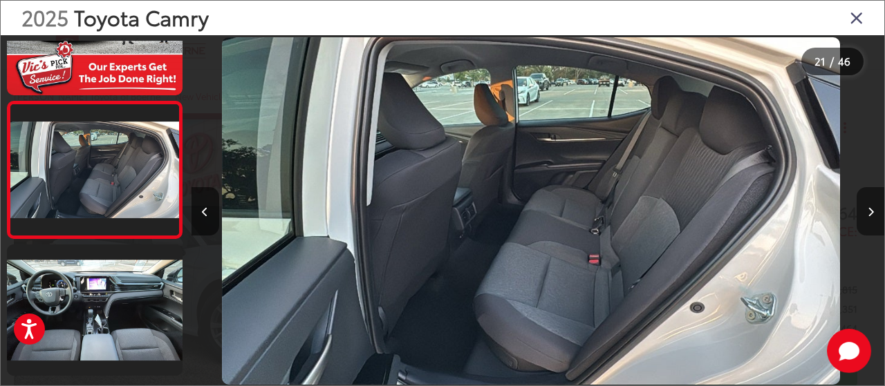
click at [868, 211] on icon "Next image" at bounding box center [870, 212] width 6 height 10
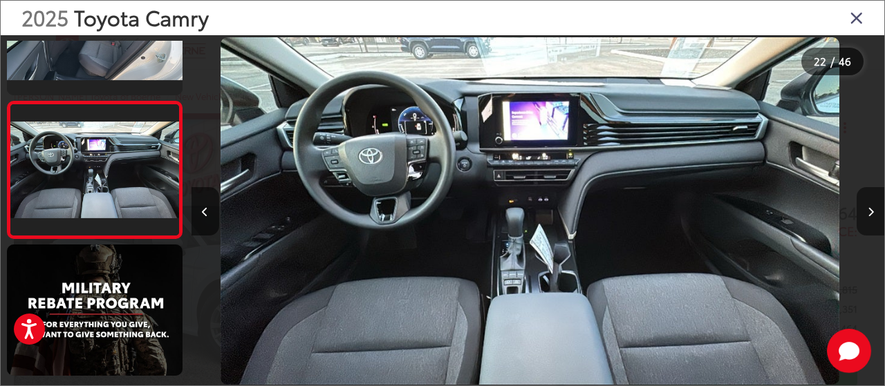
click at [868, 211] on icon "Next image" at bounding box center [870, 212] width 6 height 10
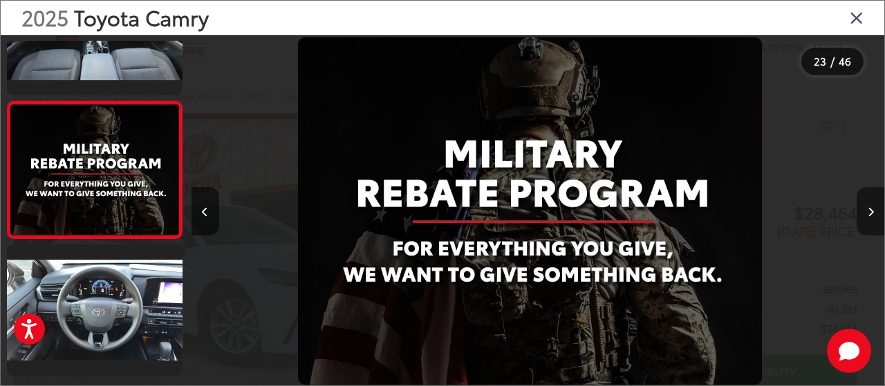
click at [868, 211] on icon "Next image" at bounding box center [870, 212] width 6 height 10
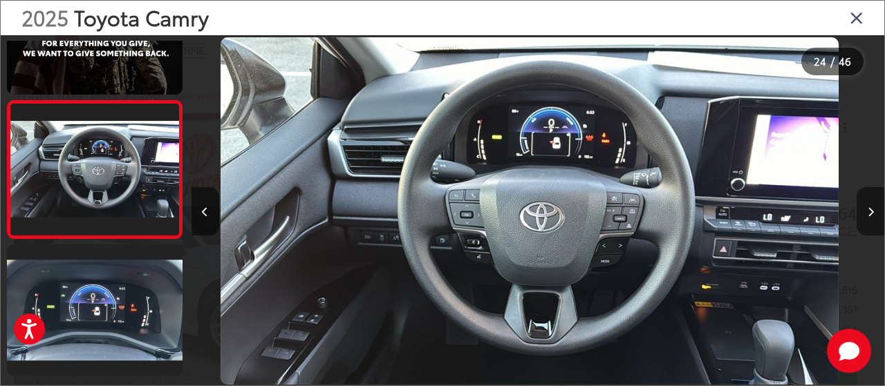
click at [868, 211] on icon "Next image" at bounding box center [870, 212] width 6 height 10
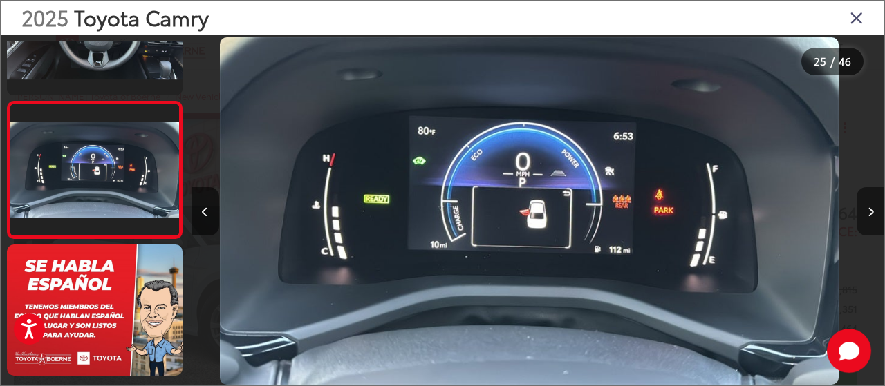
click at [868, 211] on icon "Next image" at bounding box center [870, 212] width 6 height 10
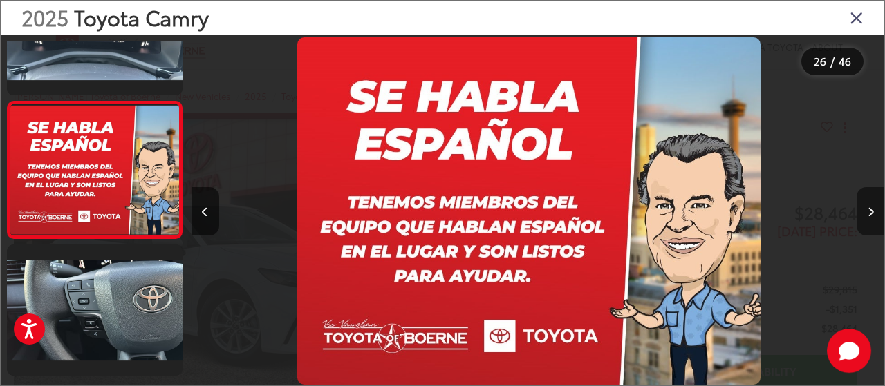
click at [868, 211] on icon "Next image" at bounding box center [870, 212] width 6 height 10
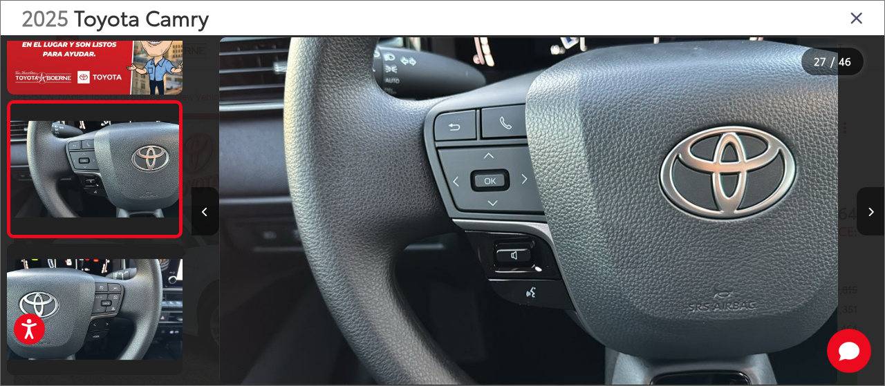
click at [868, 211] on icon "Next image" at bounding box center [870, 212] width 6 height 10
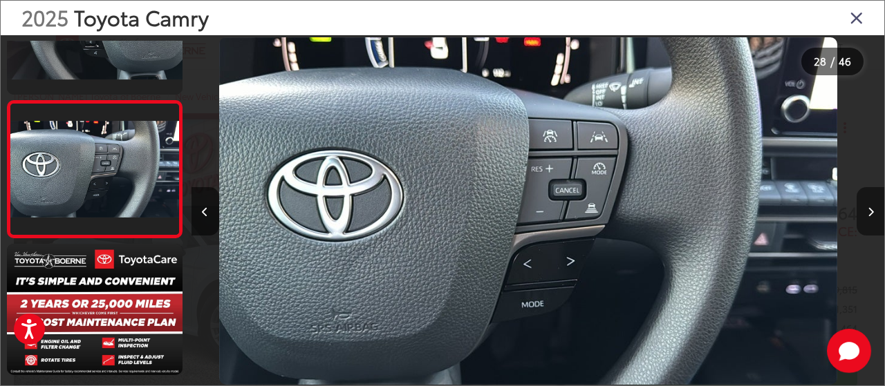
click at [868, 211] on icon "Next image" at bounding box center [870, 212] width 6 height 10
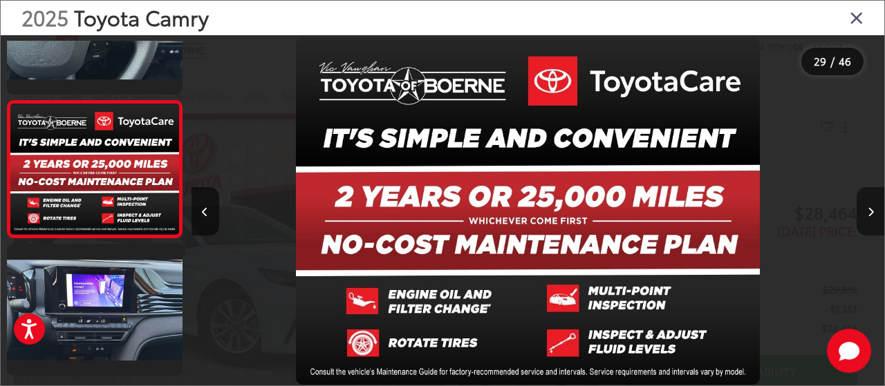
click at [868, 211] on icon "Next image" at bounding box center [870, 212] width 6 height 10
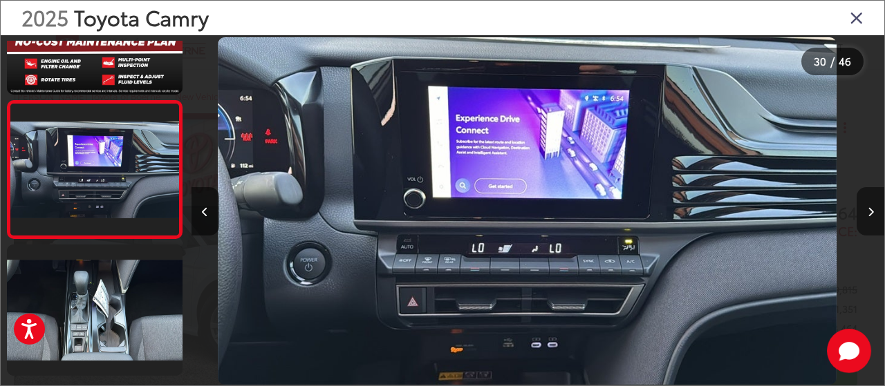
click at [868, 211] on icon "Next image" at bounding box center [870, 212] width 6 height 10
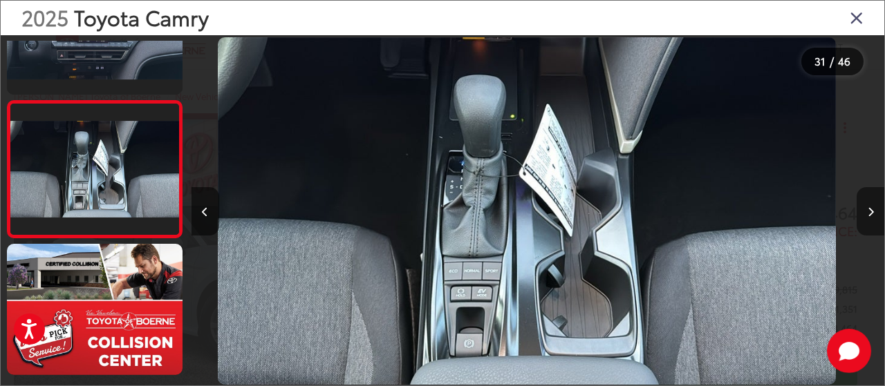
click at [868, 211] on icon "Next image" at bounding box center [870, 212] width 6 height 10
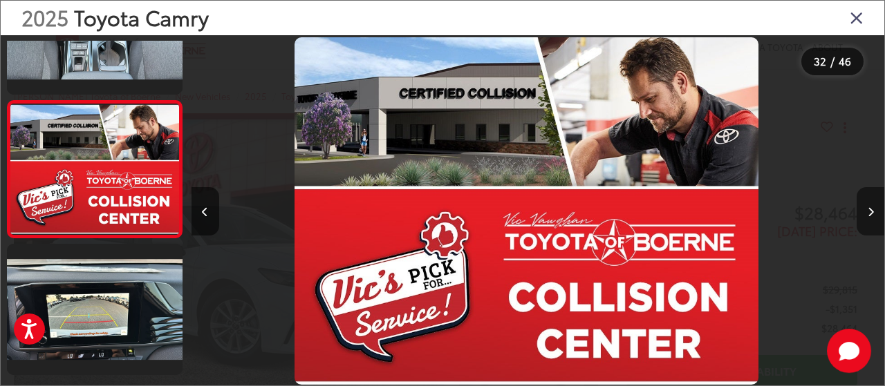
click at [868, 211] on icon "Next image" at bounding box center [870, 212] width 6 height 10
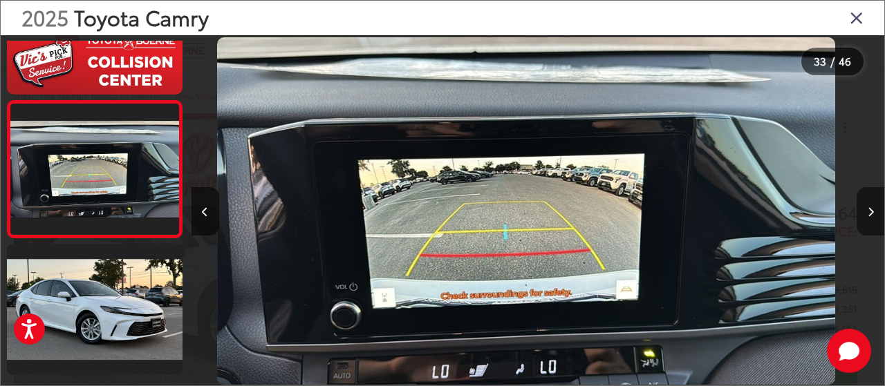
click at [868, 211] on icon "Next image" at bounding box center [870, 212] width 6 height 10
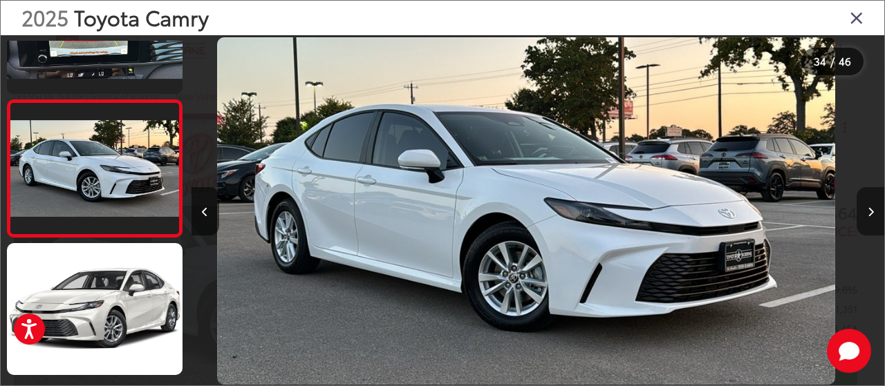
click at [868, 211] on icon "Next image" at bounding box center [870, 212] width 6 height 10
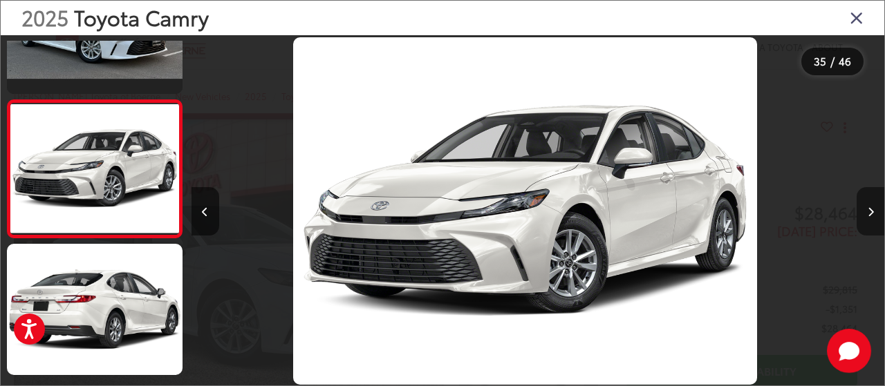
click at [868, 211] on icon "Next image" at bounding box center [870, 212] width 6 height 10
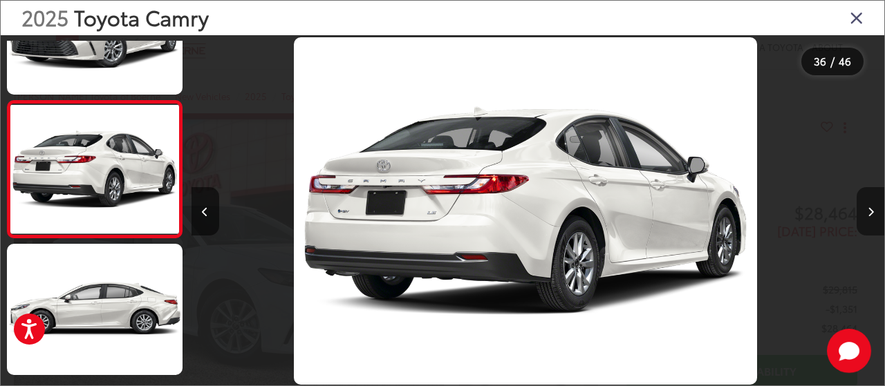
click at [868, 211] on icon "Next image" at bounding box center [870, 212] width 6 height 10
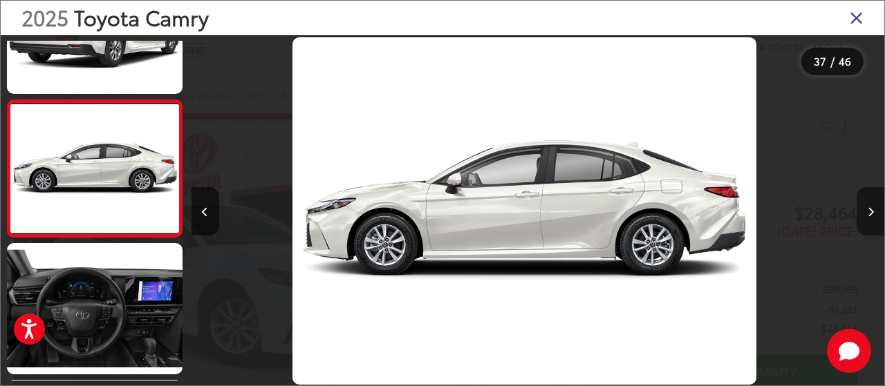
click at [868, 211] on icon "Next image" at bounding box center [870, 212] width 6 height 10
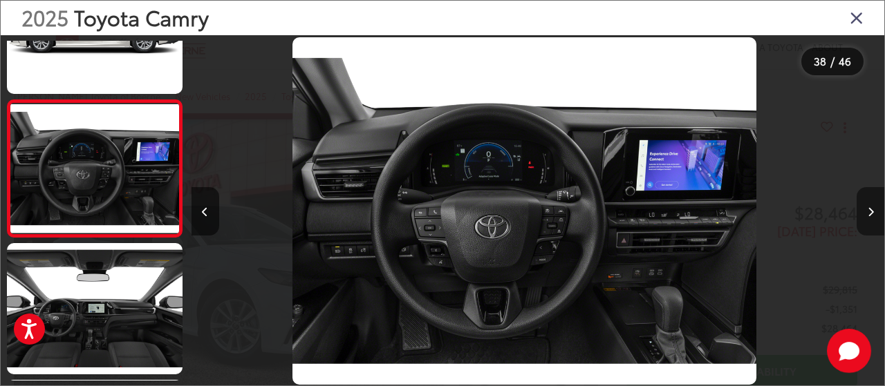
click at [868, 211] on icon "Next image" at bounding box center [870, 212] width 6 height 10
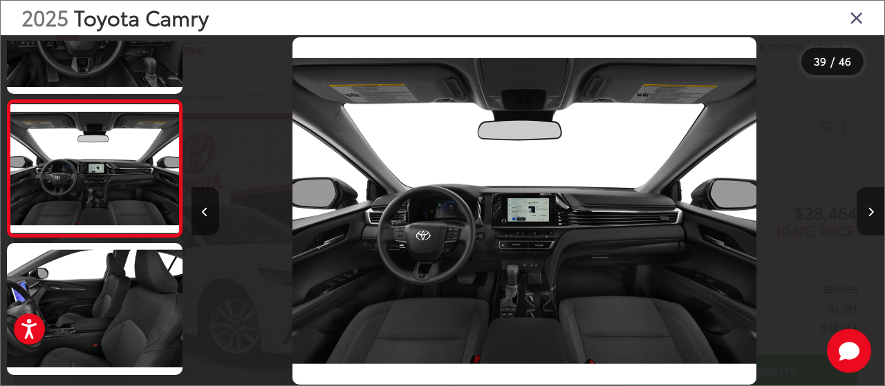
click at [868, 211] on icon "Next image" at bounding box center [870, 212] width 6 height 10
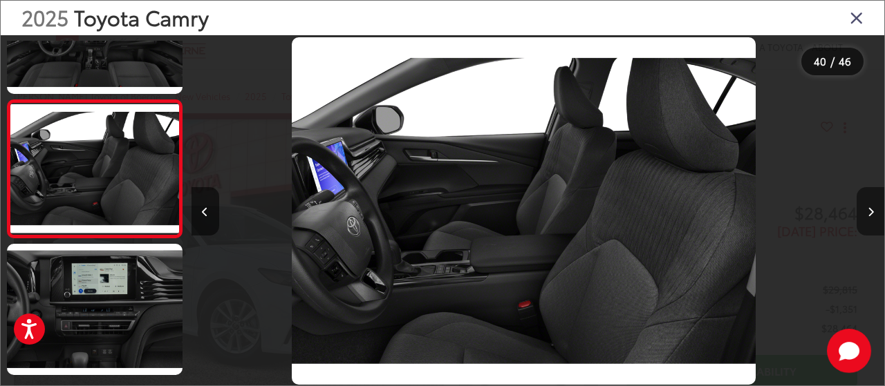
click at [868, 211] on icon "Next image" at bounding box center [870, 212] width 6 height 10
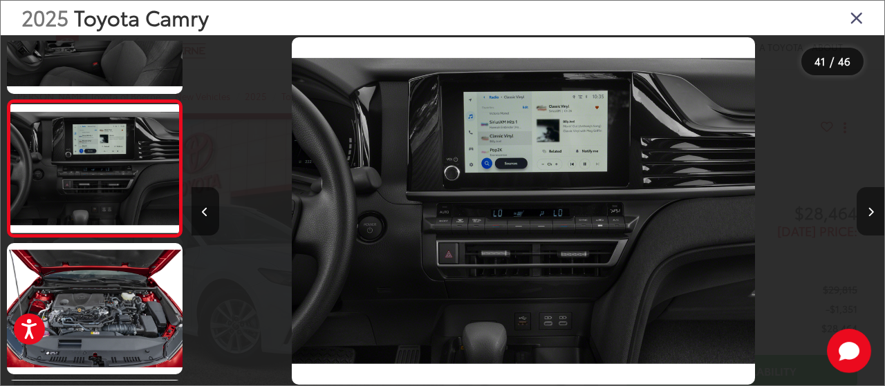
click at [868, 211] on icon "Next image" at bounding box center [870, 212] width 6 height 10
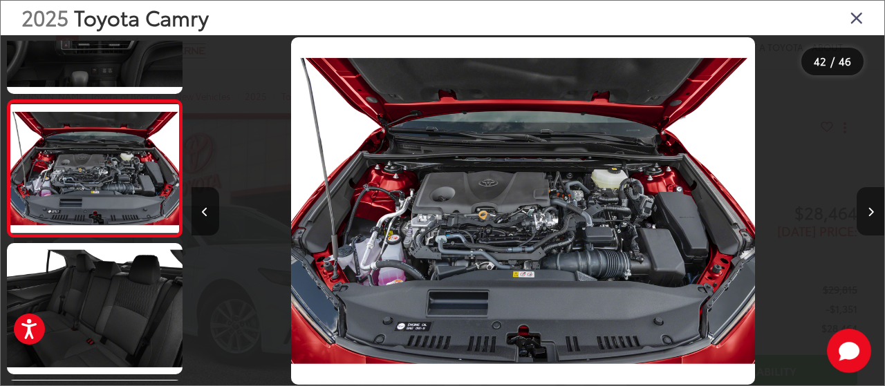
click at [868, 211] on icon "Next image" at bounding box center [870, 212] width 6 height 10
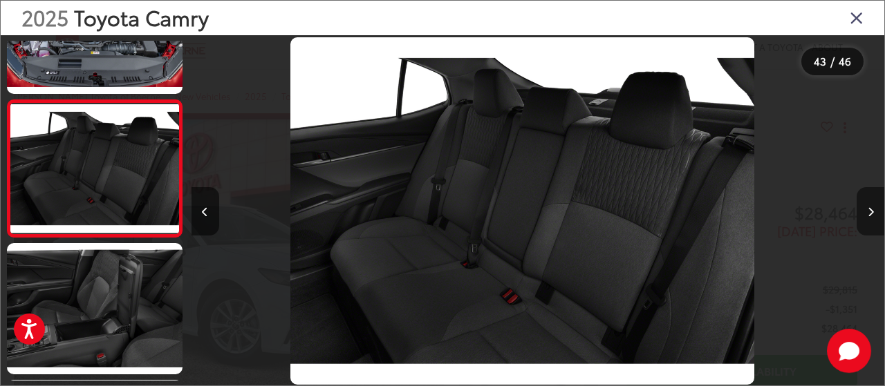
click at [868, 211] on icon "Next image" at bounding box center [870, 212] width 6 height 10
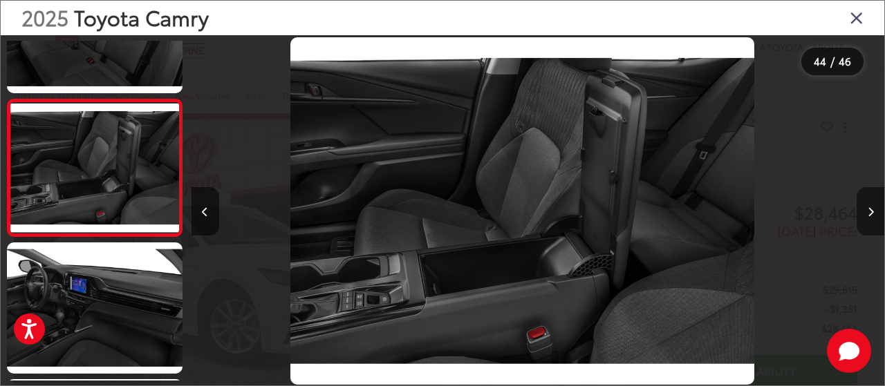
click at [868, 211] on icon "Next image" at bounding box center [870, 212] width 6 height 10
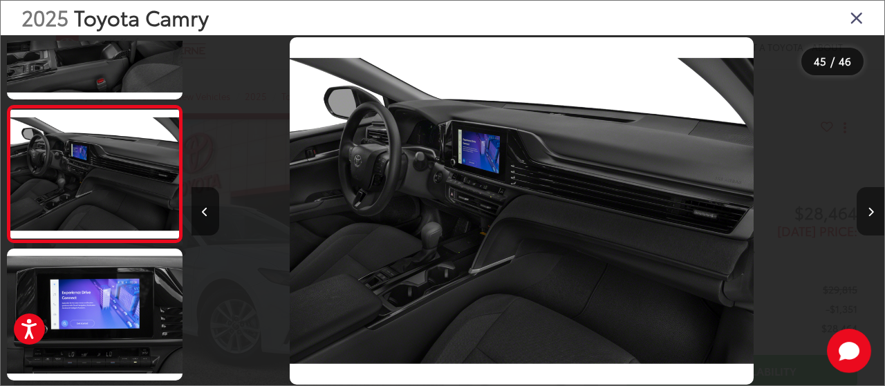
click at [868, 211] on icon "Next image" at bounding box center [870, 212] width 6 height 10
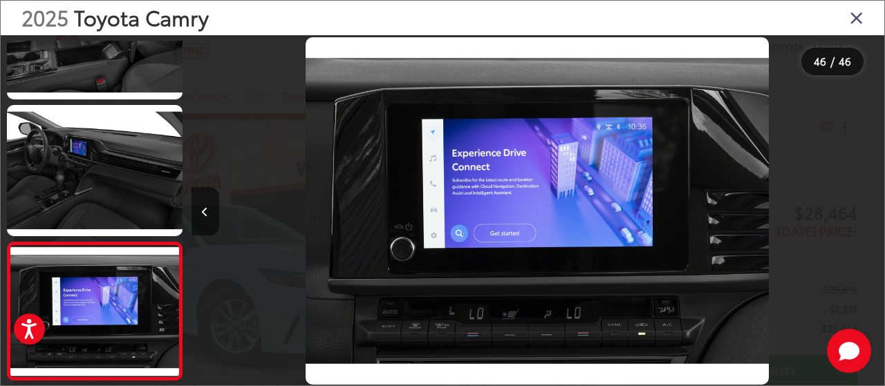
click at [848, 22] on div "2025 Toyota Camry" at bounding box center [442, 18] width 883 height 35
click at [853, 13] on icon "Close gallery" at bounding box center [856, 17] width 14 height 18
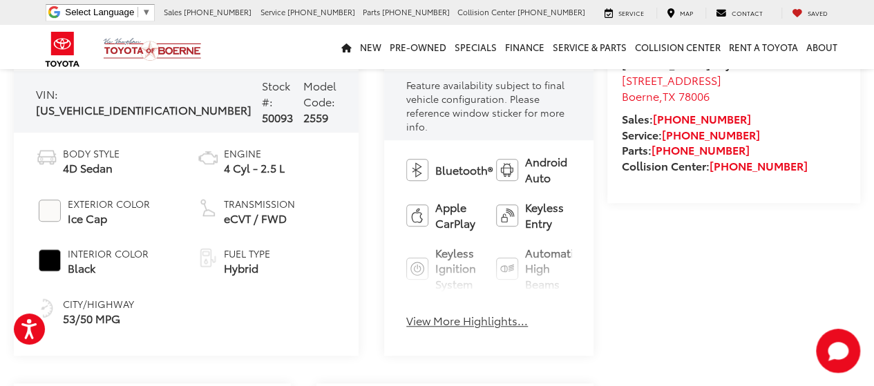
scroll to position [515, 0]
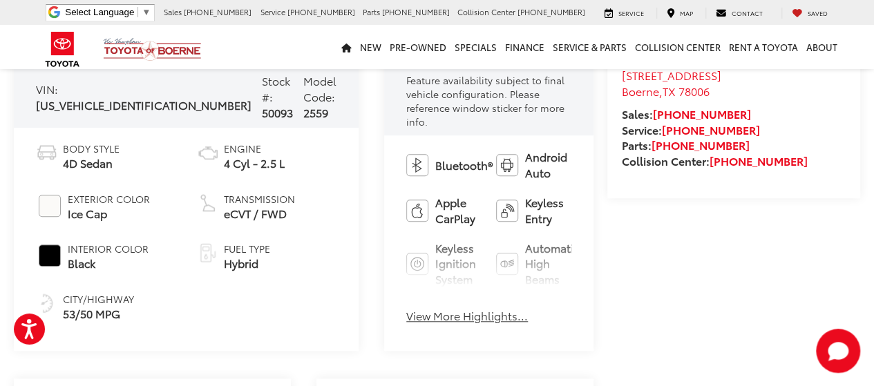
click at [406, 308] on button "View More Highlights..." at bounding box center [467, 316] width 122 height 16
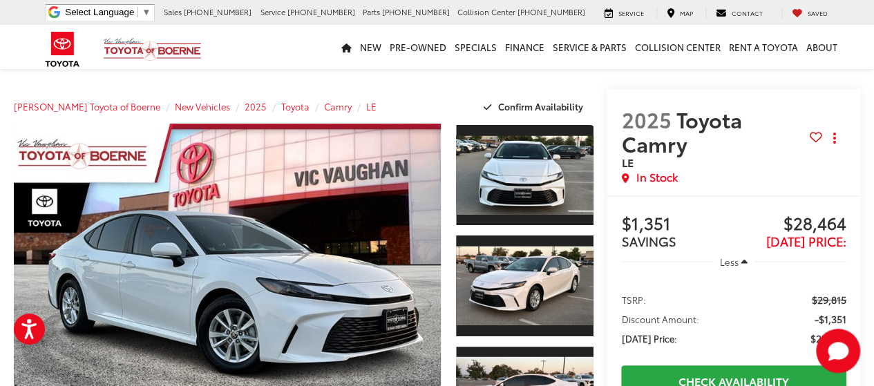
scroll to position [0, 0]
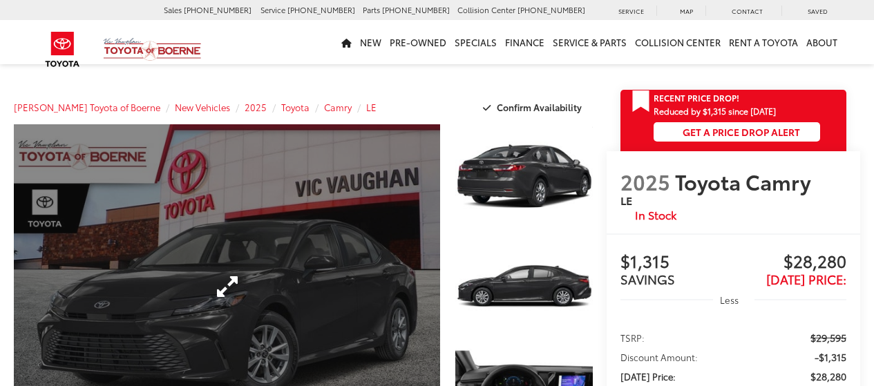
scroll to position [137, 0]
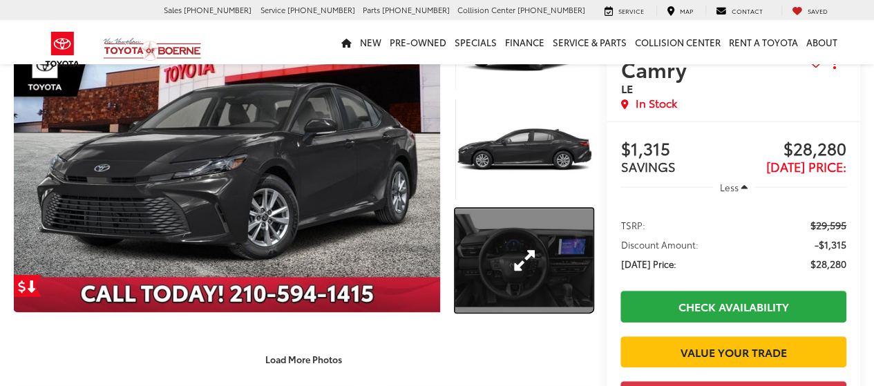
click at [506, 276] on link "Expand Photo 3" at bounding box center [524, 260] width 138 height 103
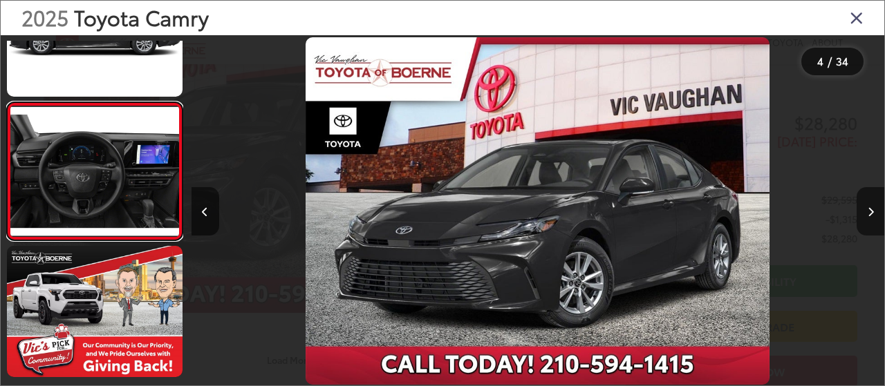
scroll to position [0, 2079]
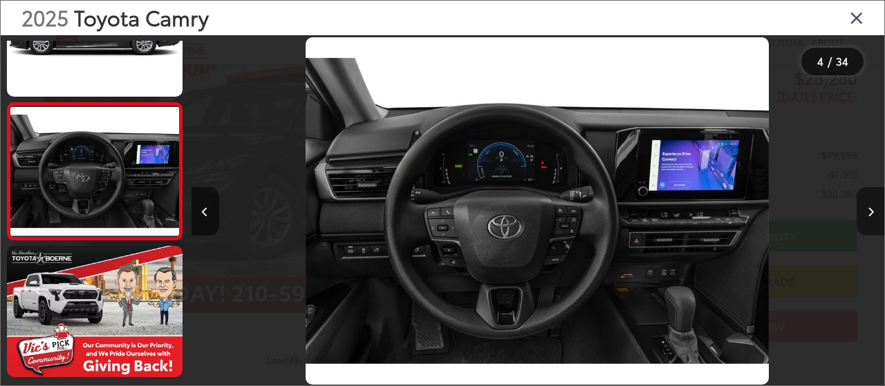
click at [871, 211] on icon "Next image" at bounding box center [870, 212] width 6 height 10
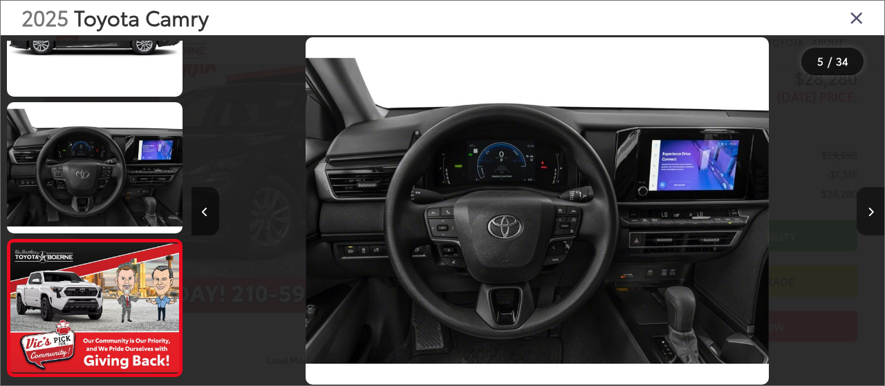
click at [871, 211] on icon "Next image" at bounding box center [870, 212] width 6 height 10
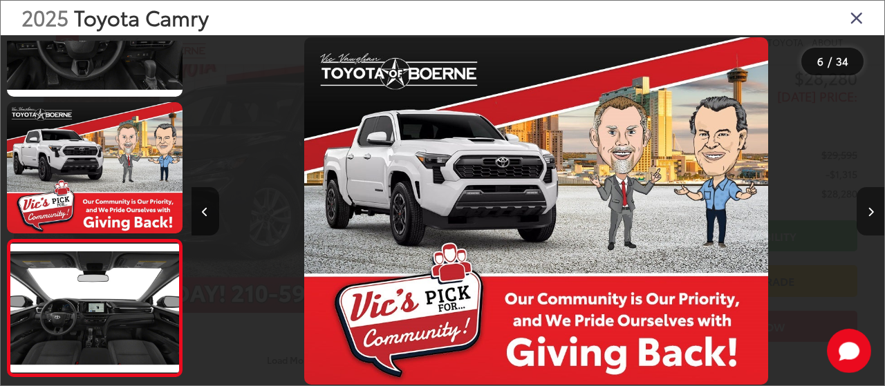
scroll to position [614, 0]
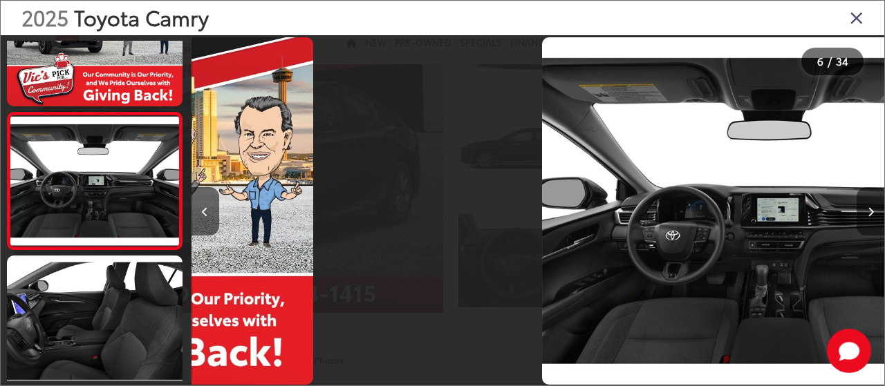
click at [871, 211] on icon "Next image" at bounding box center [870, 212] width 6 height 10
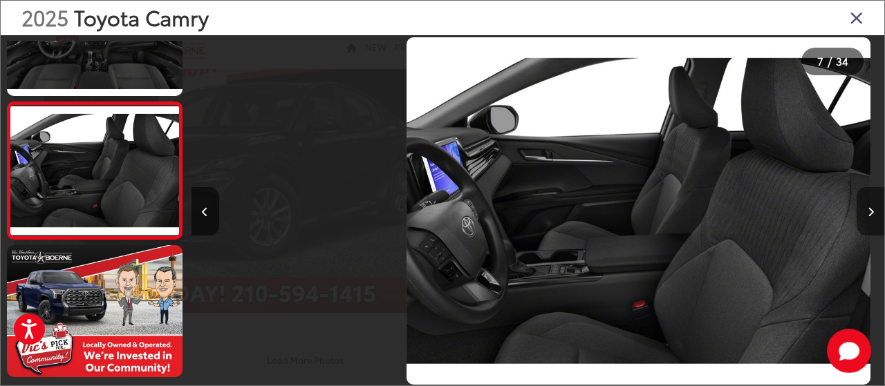
scroll to position [0, 0]
click at [871, 211] on icon "Next image" at bounding box center [870, 212] width 6 height 10
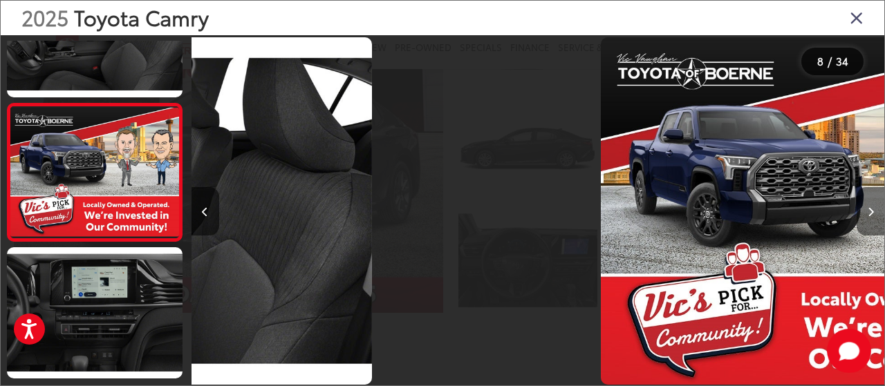
scroll to position [898, 0]
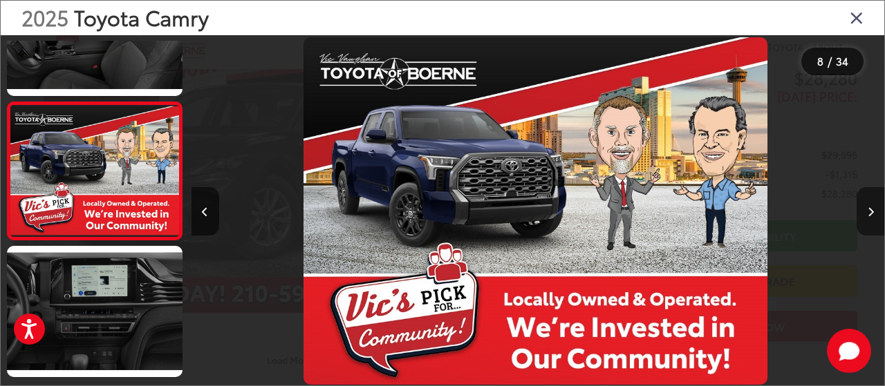
click at [871, 211] on icon "Next image" at bounding box center [870, 212] width 6 height 10
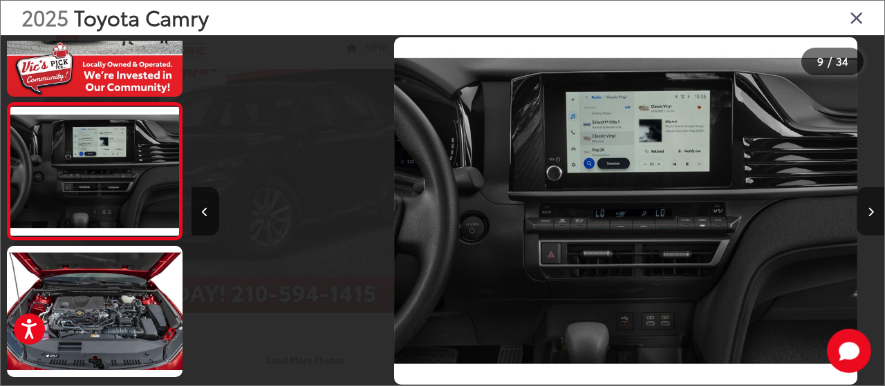
scroll to position [0, 5545]
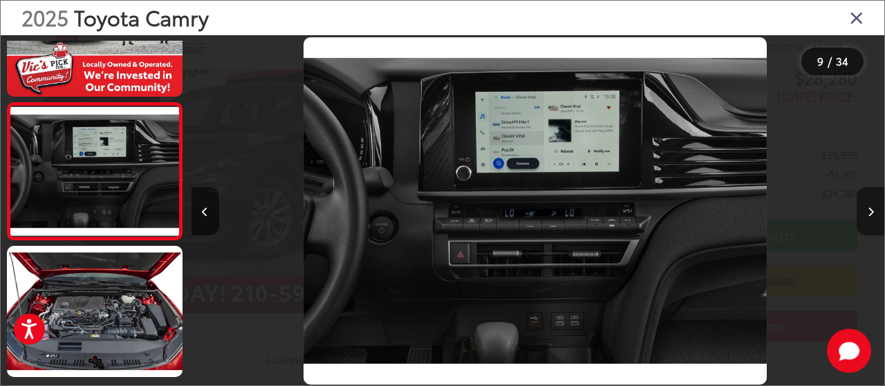
click at [871, 211] on icon "Next image" at bounding box center [870, 212] width 6 height 10
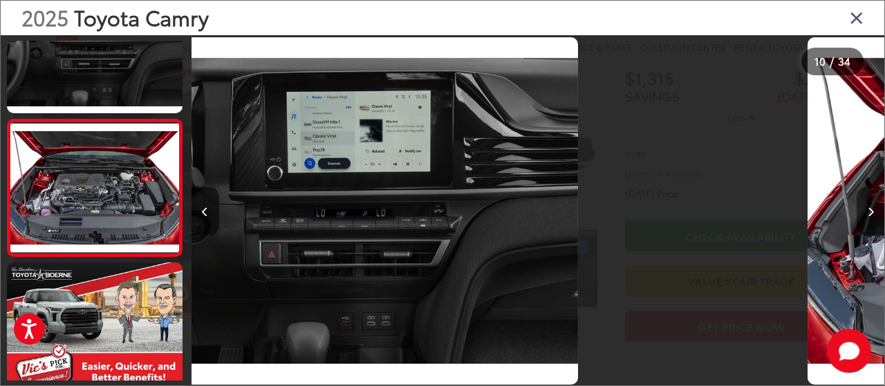
scroll to position [1173, 0]
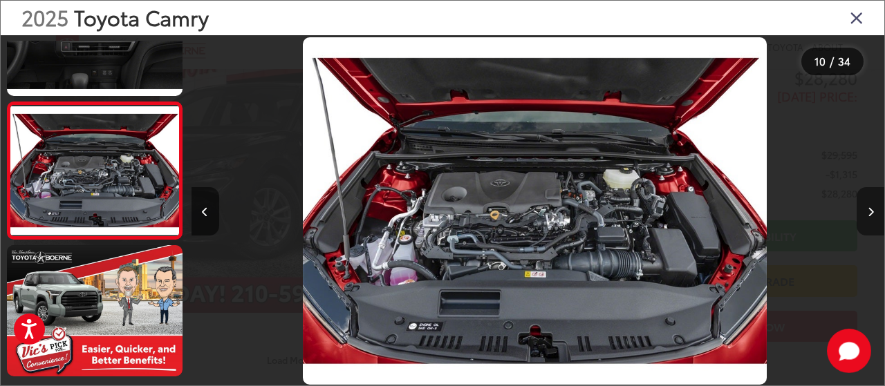
click at [871, 211] on icon "Next image" at bounding box center [870, 212] width 6 height 10
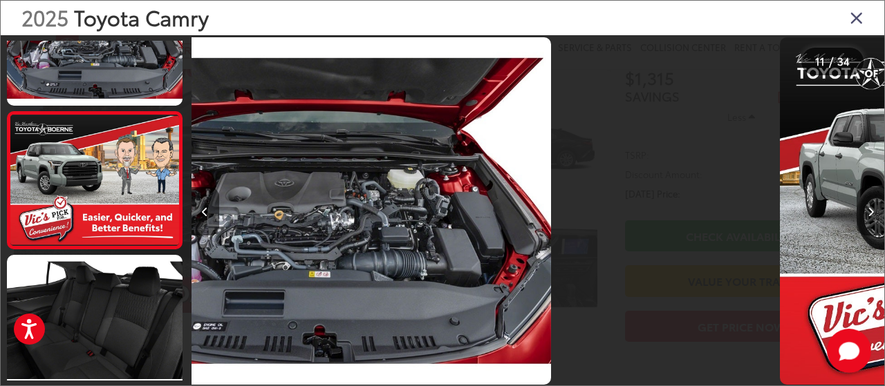
scroll to position [1310, 0]
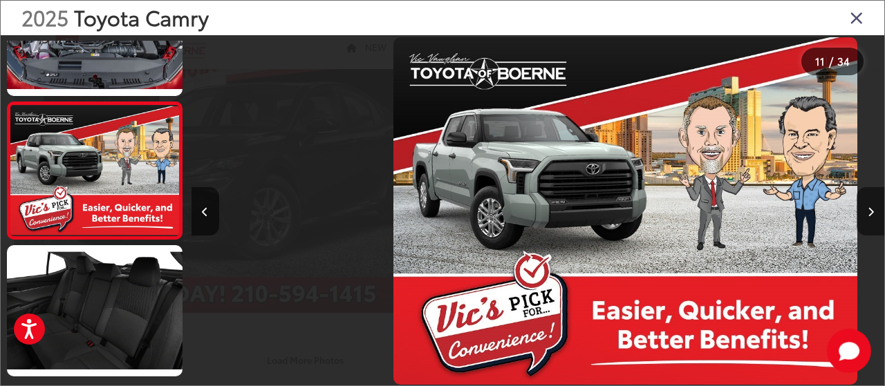
click at [871, 211] on icon "Next image" at bounding box center [870, 212] width 6 height 10
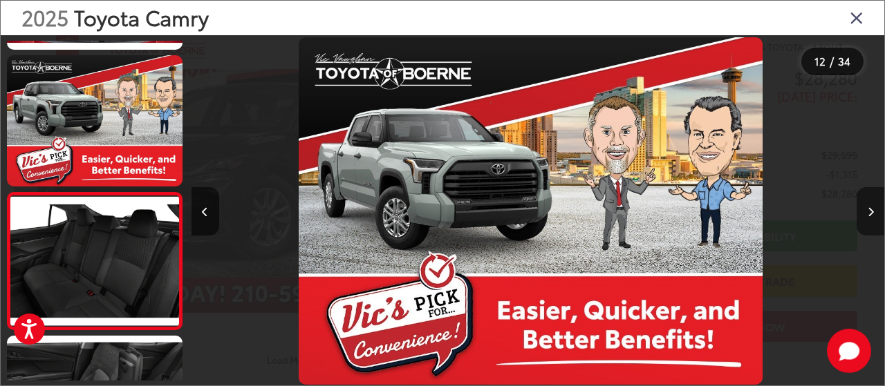
scroll to position [0, 0]
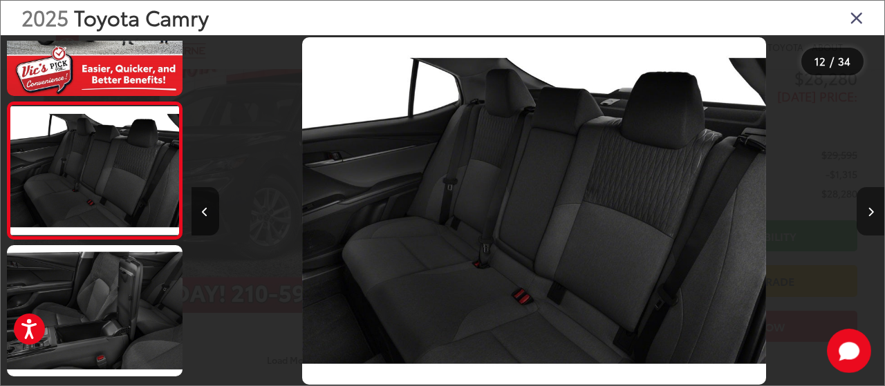
click at [871, 211] on icon "Next image" at bounding box center [870, 212] width 6 height 10
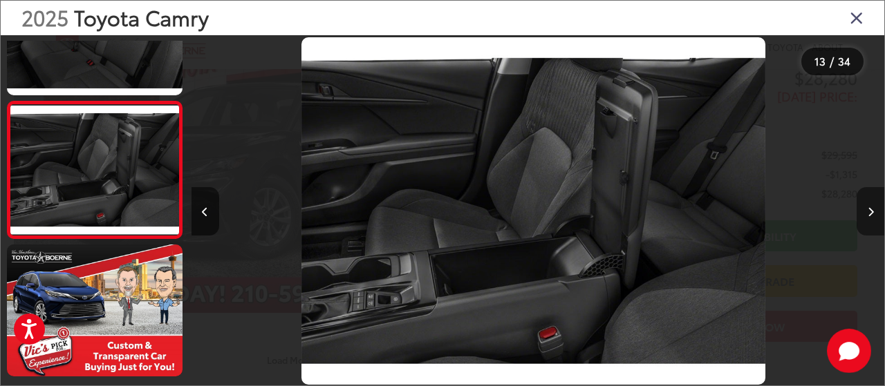
click at [871, 211] on icon "Next image" at bounding box center [870, 212] width 6 height 10
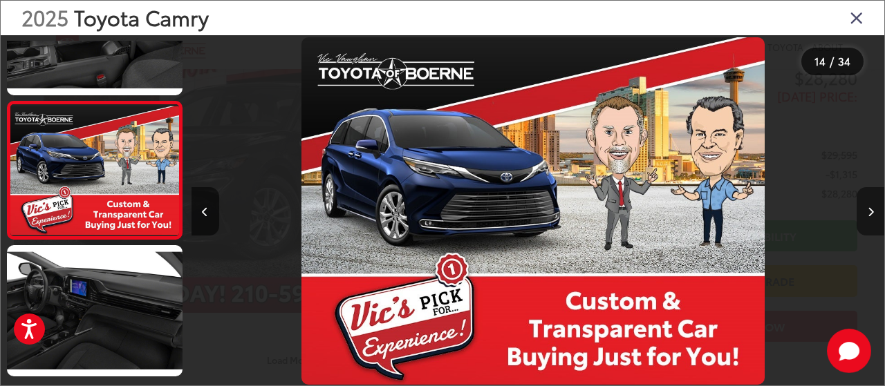
click at [871, 211] on icon "Next image" at bounding box center [870, 212] width 6 height 10
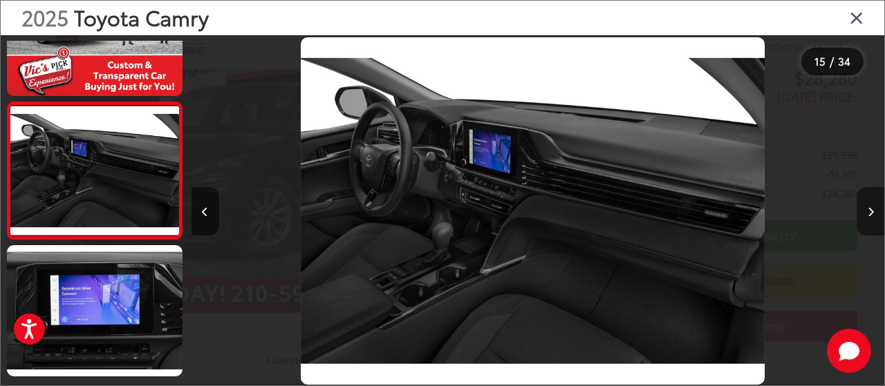
click at [871, 211] on icon "Next image" at bounding box center [870, 212] width 6 height 10
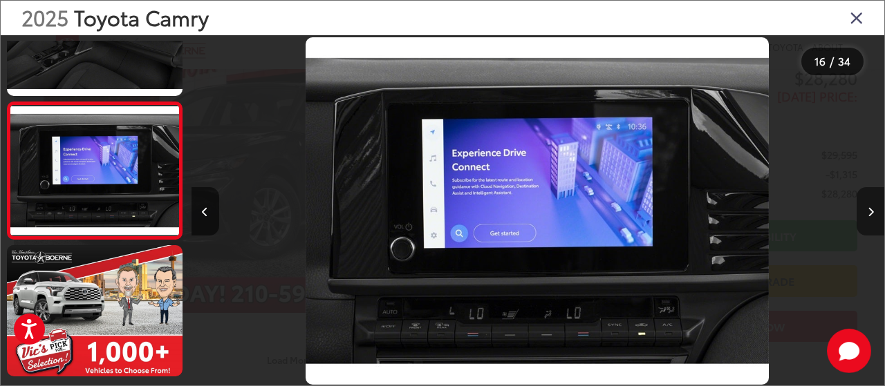
click at [871, 211] on icon "Next image" at bounding box center [870, 212] width 6 height 10
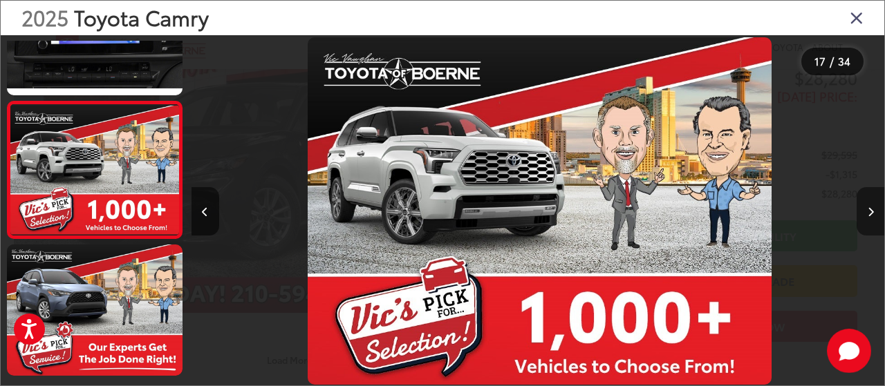
click at [871, 211] on icon "Next image" at bounding box center [870, 212] width 6 height 10
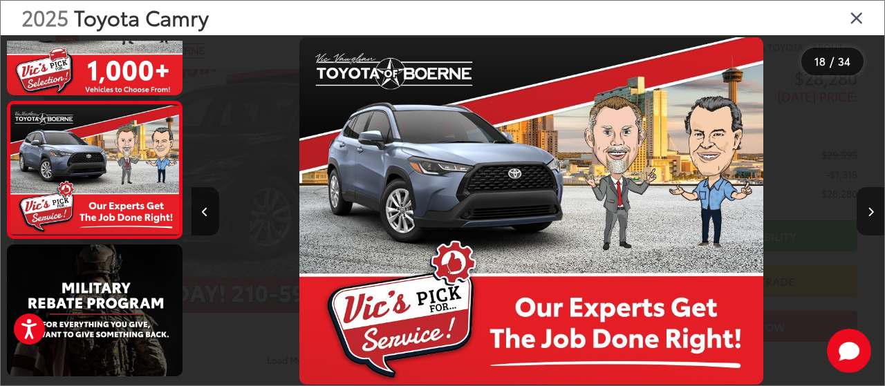
click at [871, 211] on icon "Next image" at bounding box center [870, 212] width 6 height 10
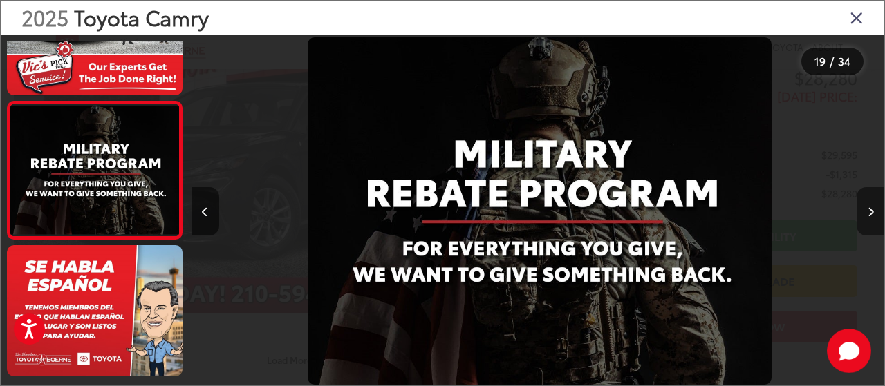
click at [871, 211] on icon "Next image" at bounding box center [870, 212] width 6 height 10
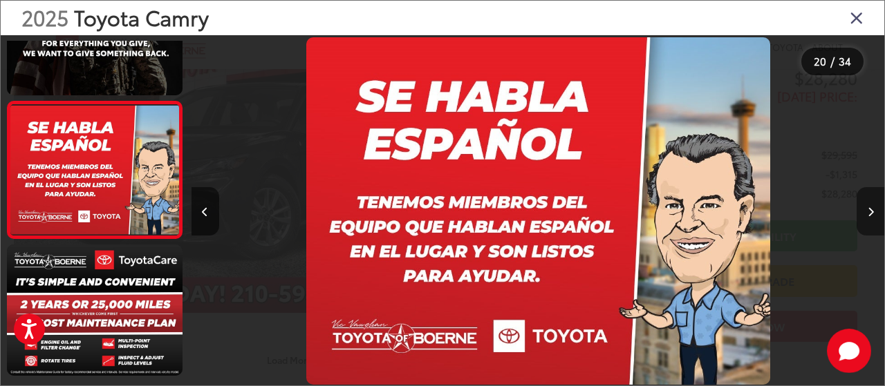
click at [871, 211] on icon "Next image" at bounding box center [870, 212] width 6 height 10
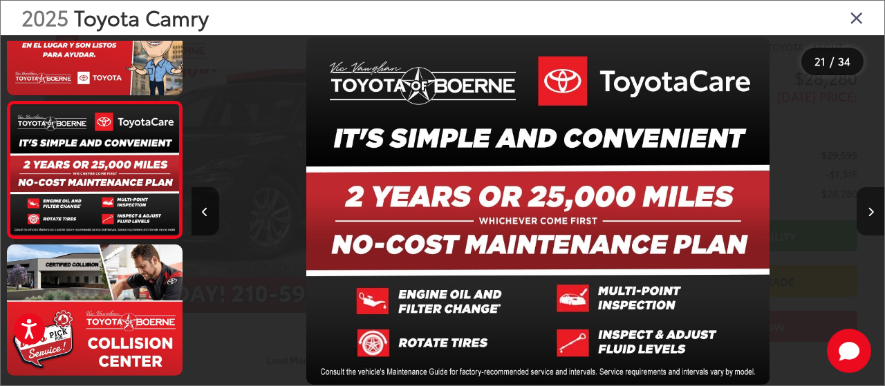
click at [871, 211] on icon "Next image" at bounding box center [870, 212] width 6 height 10
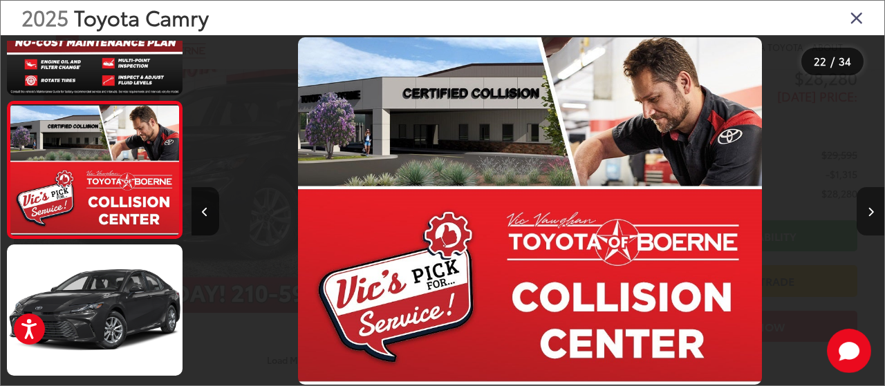
click at [871, 211] on icon "Next image" at bounding box center [870, 212] width 6 height 10
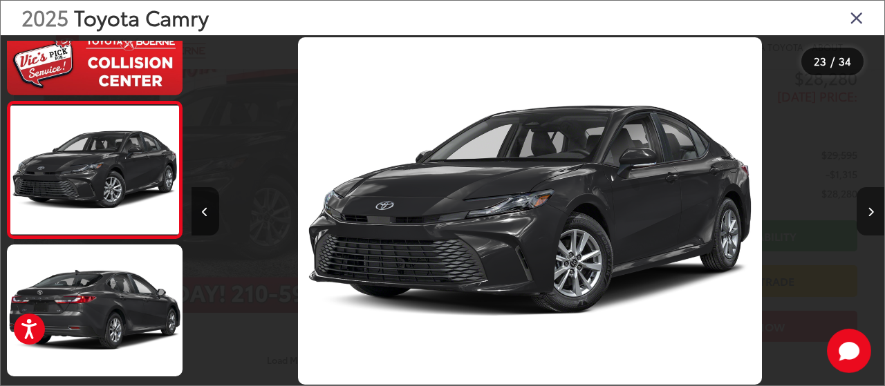
click at [871, 211] on icon "Next image" at bounding box center [870, 212] width 6 height 10
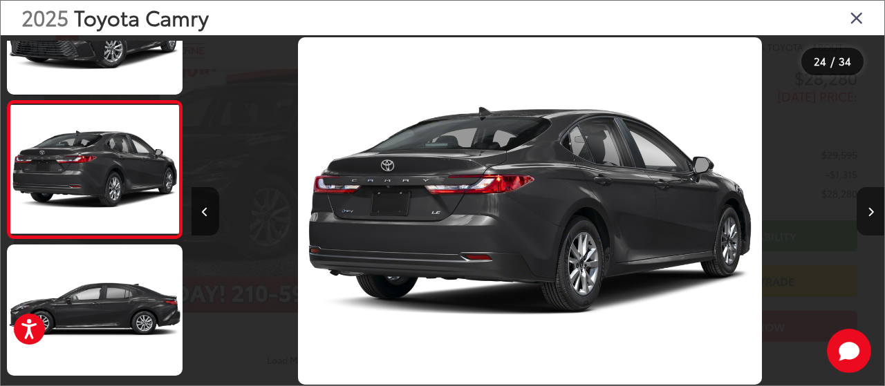
click at [871, 211] on icon "Next image" at bounding box center [870, 212] width 6 height 10
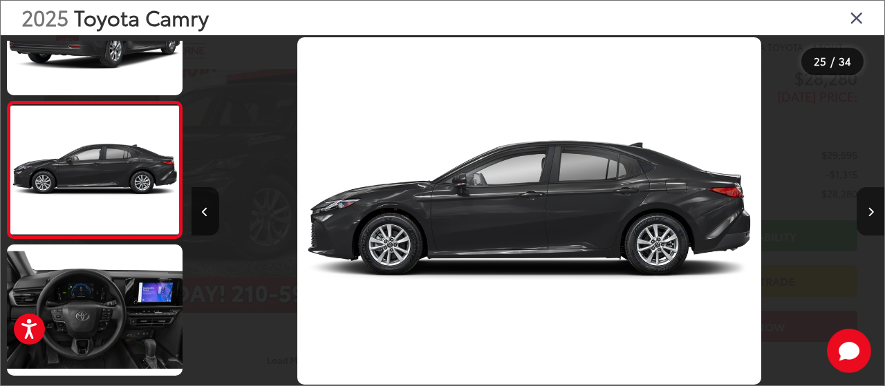
click at [871, 211] on icon "Next image" at bounding box center [870, 212] width 6 height 10
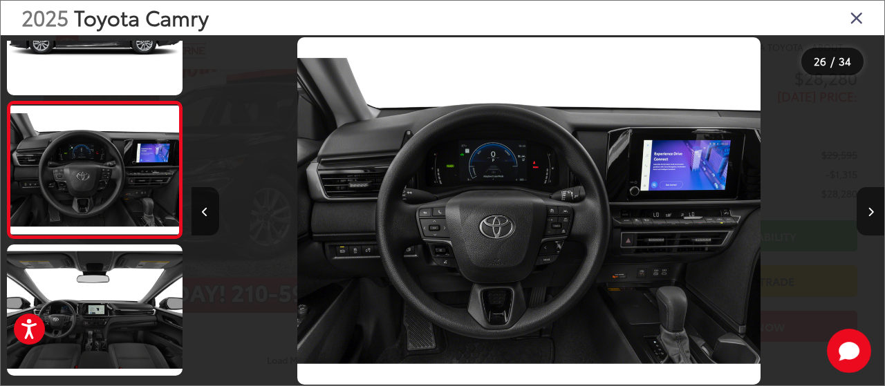
click at [858, 8] on icon "Close gallery" at bounding box center [856, 17] width 14 height 18
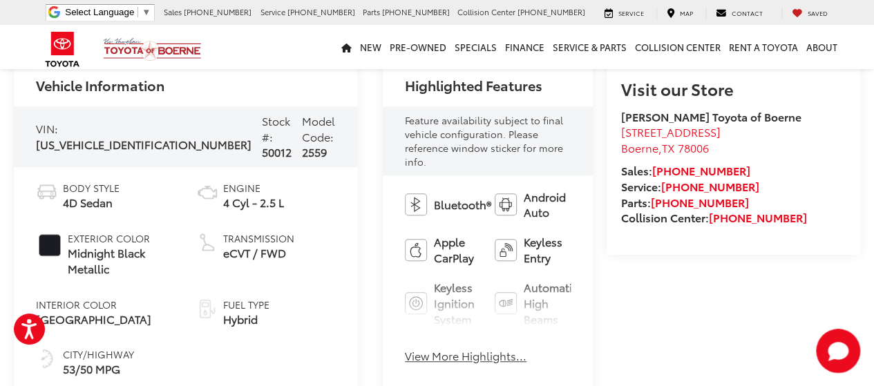
click at [426, 348] on button "View More Highlights..." at bounding box center [466, 356] width 122 height 16
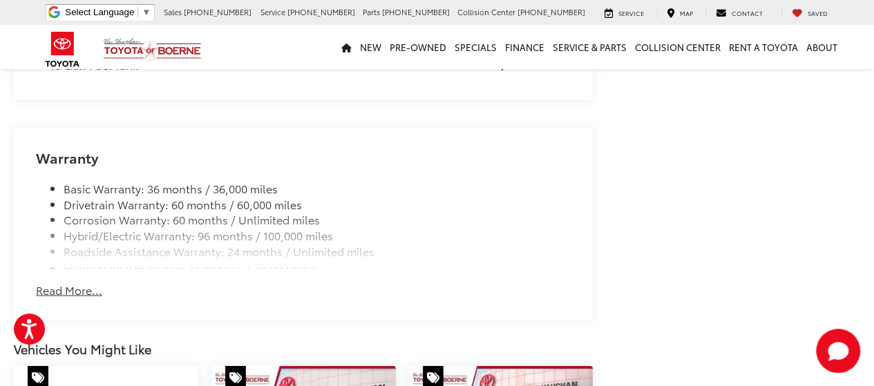
scroll to position [1318, 0]
click at [65, 289] on button "Read More..." at bounding box center [69, 290] width 66 height 16
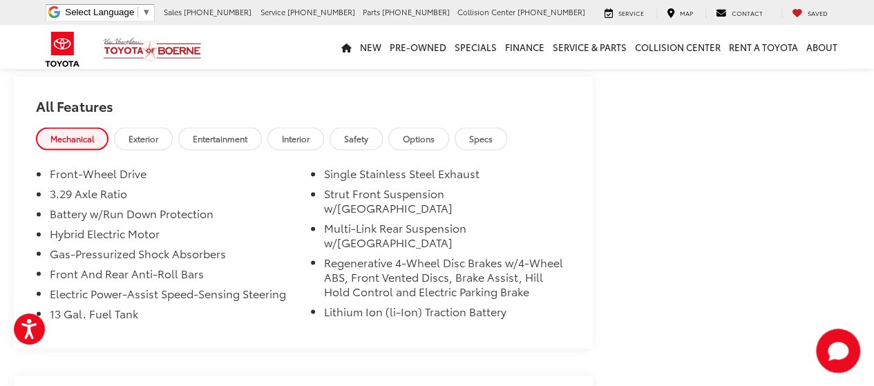
scroll to position [1071, 0]
click at [299, 144] on link "Interior" at bounding box center [295, 137] width 57 height 23
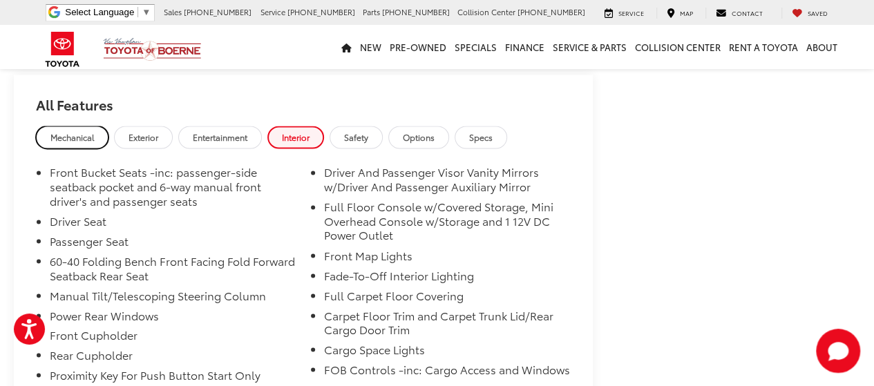
click at [68, 133] on span "Mechanical" at bounding box center [72, 137] width 44 height 12
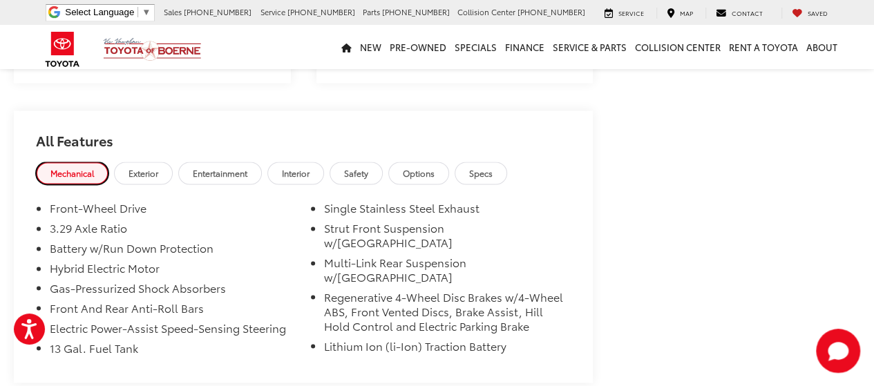
scroll to position [1033, 0]
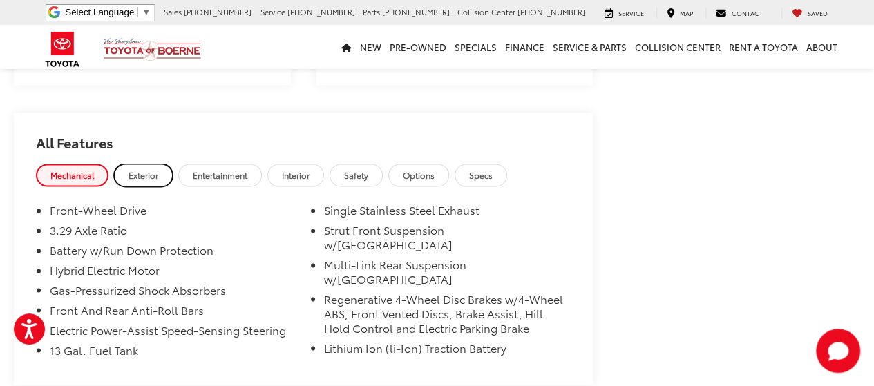
click at [136, 176] on span "Exterior" at bounding box center [144, 175] width 30 height 12
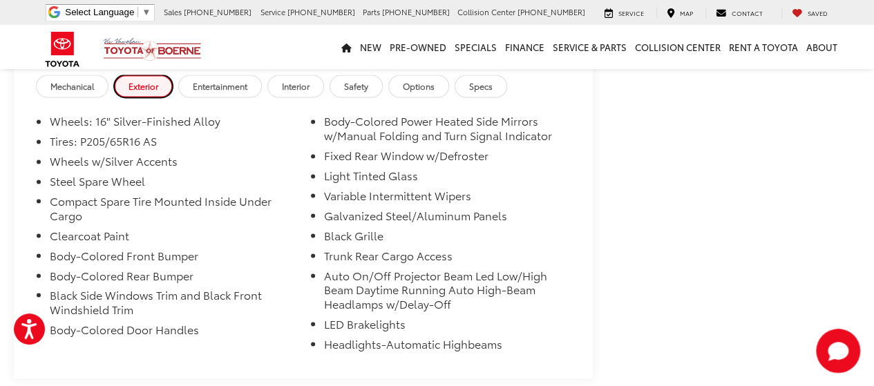
scroll to position [1116, 0]
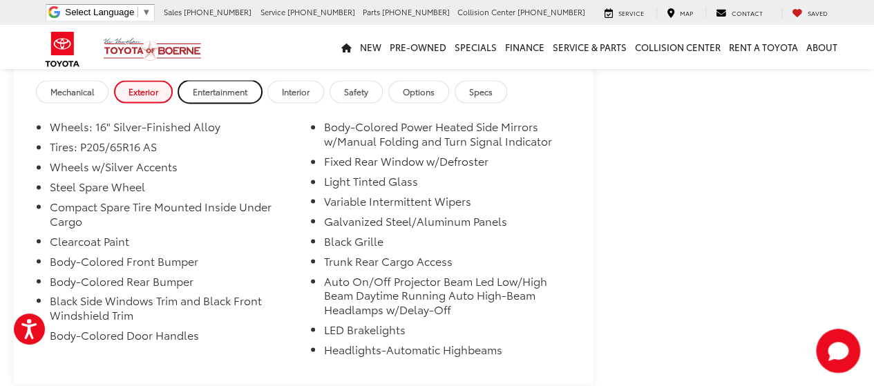
click at [239, 89] on span "Entertainment" at bounding box center [220, 92] width 55 height 12
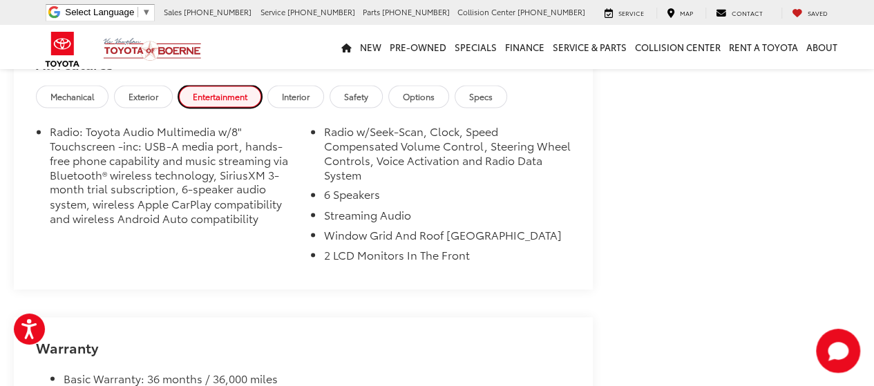
scroll to position [1111, 0]
click at [290, 96] on span "Interior" at bounding box center [296, 97] width 28 height 12
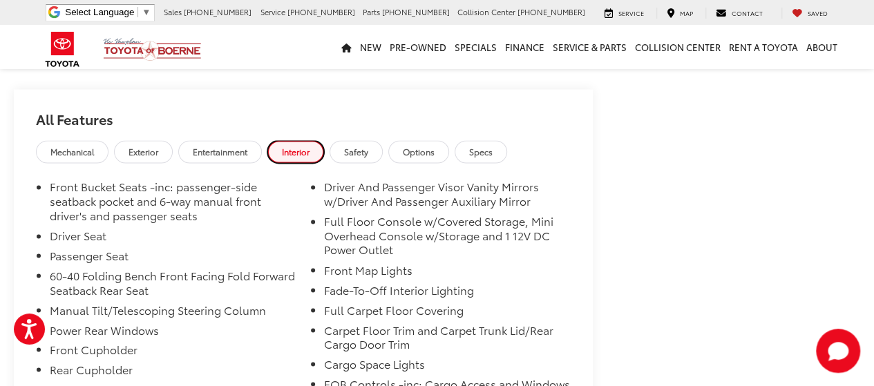
scroll to position [1053, 0]
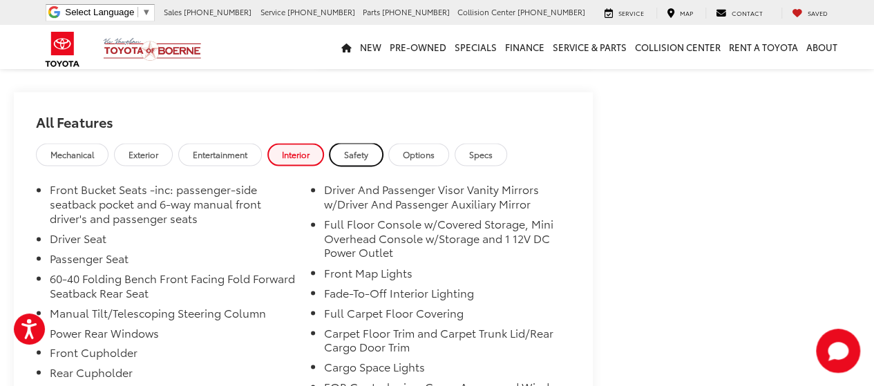
click at [346, 154] on link "Safety" at bounding box center [356, 154] width 53 height 23
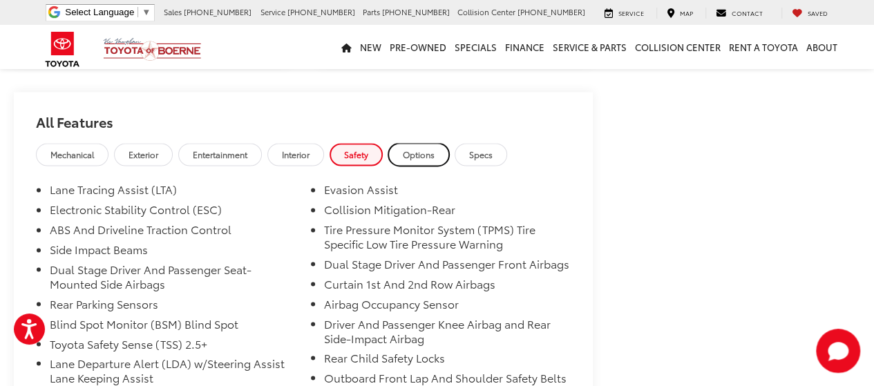
click at [425, 146] on link "Options" at bounding box center [418, 154] width 61 height 23
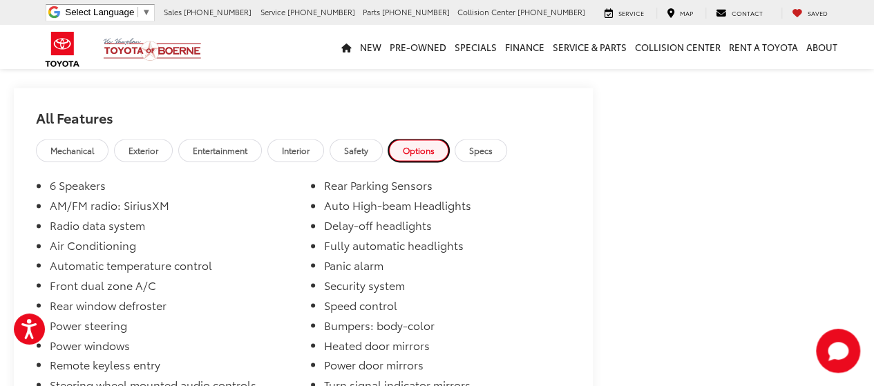
scroll to position [1059, 0]
click at [491, 143] on span "Specs" at bounding box center [480, 149] width 23 height 12
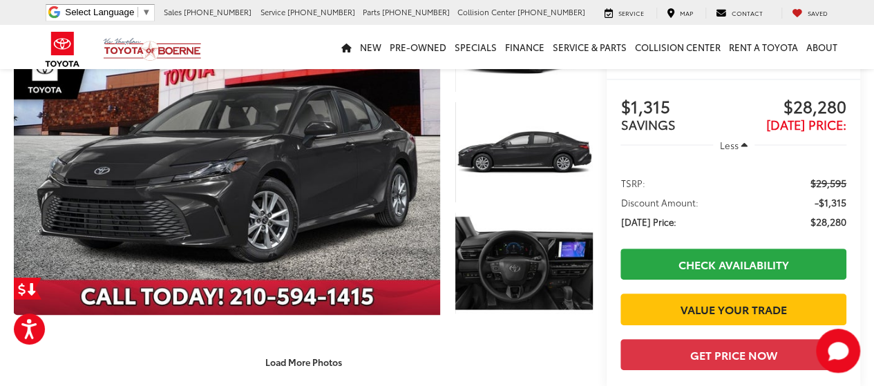
scroll to position [0, 0]
